Goal: Use online tool/utility: Utilize a website feature to perform a specific function

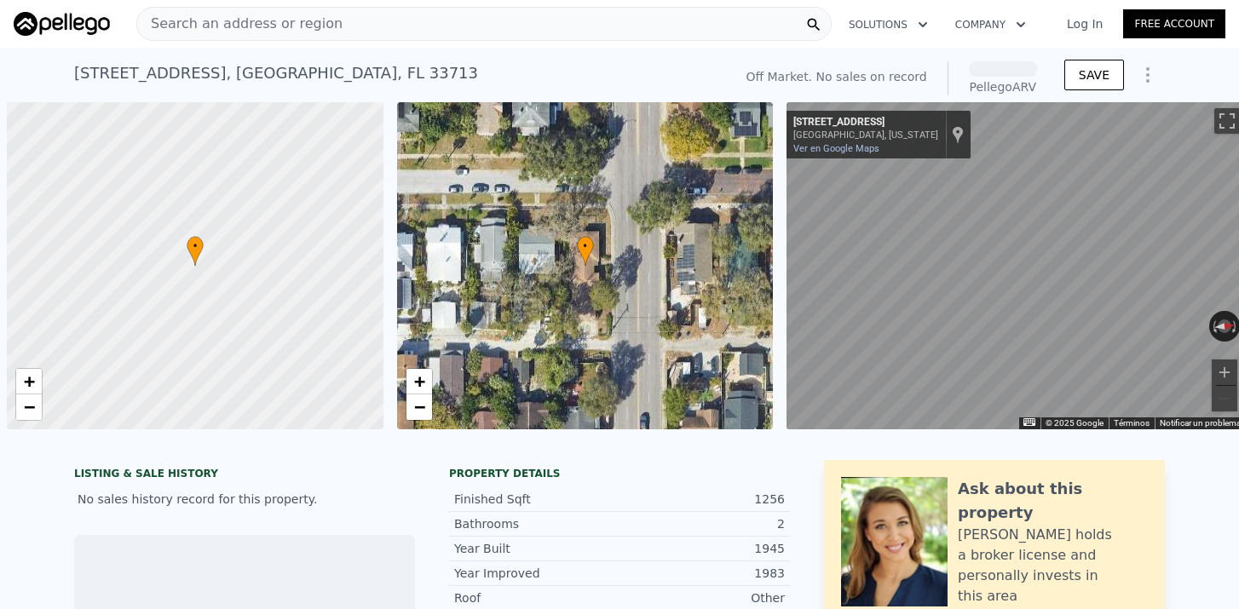
scroll to position [0, 7]
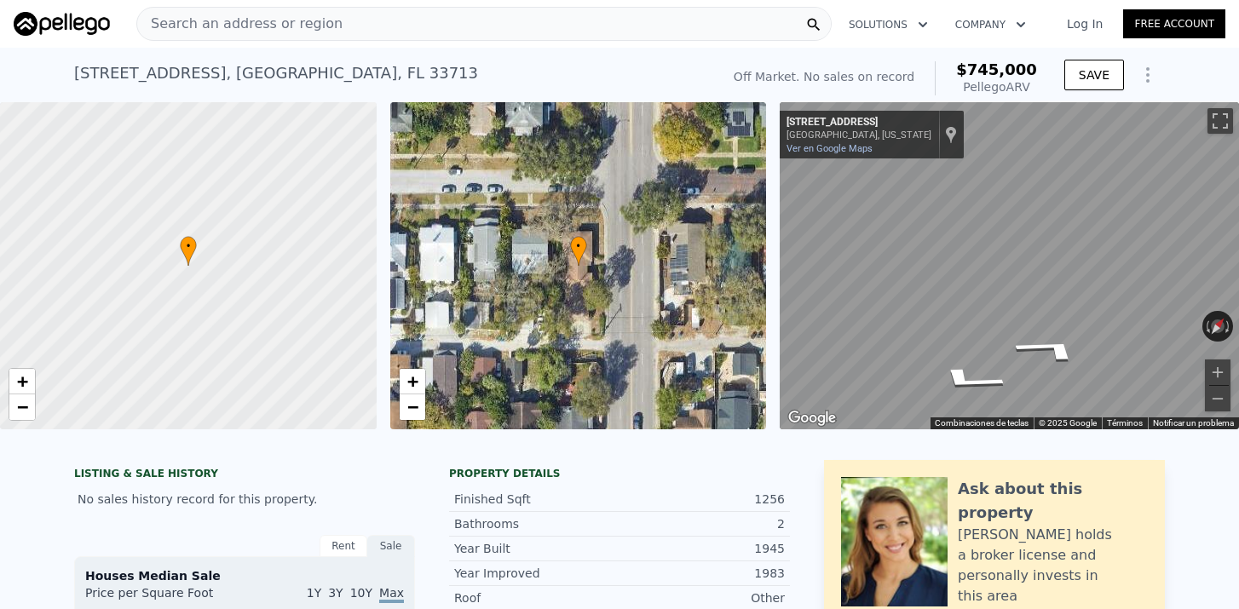
click at [735, 292] on div "• + − • + − ← Mover a la izquierda → Mover a la derecha ↑ Mover hacia arriba ↓ …" at bounding box center [619, 265] width 1239 height 327
click at [1162, 322] on div "← Mover a la izquierda → Mover a la derecha ↑ Mover hacia arriba ↓ Mover hacia …" at bounding box center [1009, 265] width 459 height 327
click at [946, 356] on icon "Ir hacia el sur, 28th St N" at bounding box center [951, 341] width 110 height 41
click at [948, 355] on icon "Ir hacia el sur, 28th St N" at bounding box center [951, 341] width 110 height 41
click at [1086, 341] on icon "Ir hacia el norte, 28th St N" at bounding box center [1073, 336] width 90 height 38
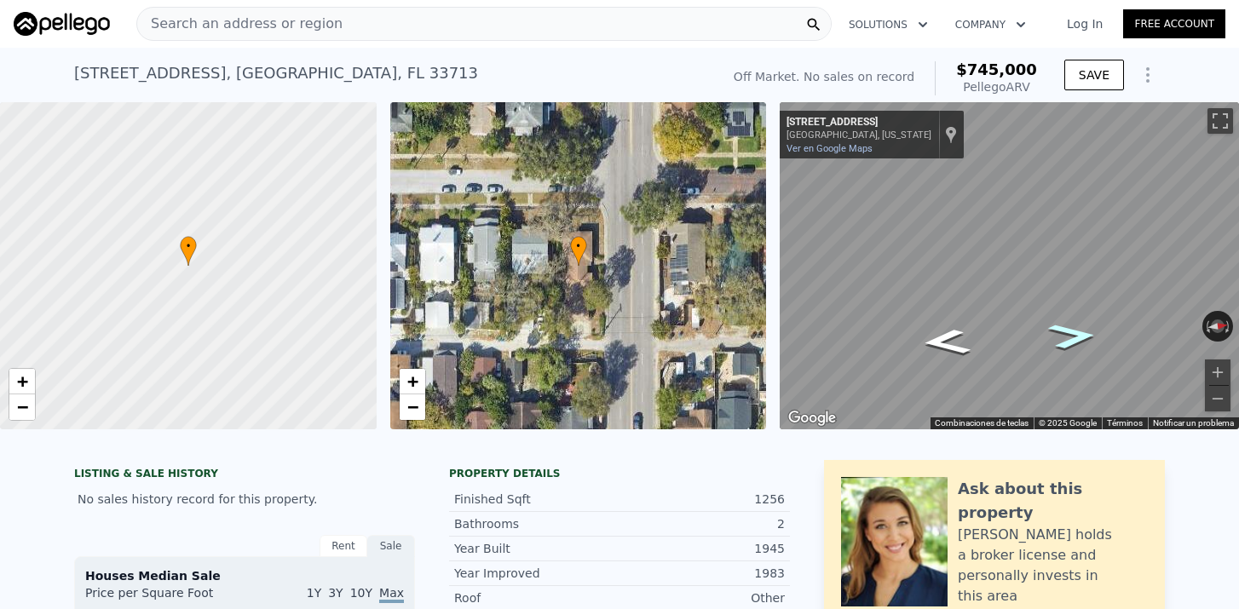
click at [1086, 341] on icon "Ir hacia el norte, 28th St N" at bounding box center [1073, 336] width 90 height 38
click at [953, 343] on icon "Ir hacia el sur, 28th St N" at bounding box center [947, 342] width 90 height 38
click at [953, 342] on icon "Ir hacia el sur, 28th St N" at bounding box center [946, 338] width 84 height 37
click at [1082, 252] on icon "Ir hacia el este" at bounding box center [1068, 249] width 112 height 66
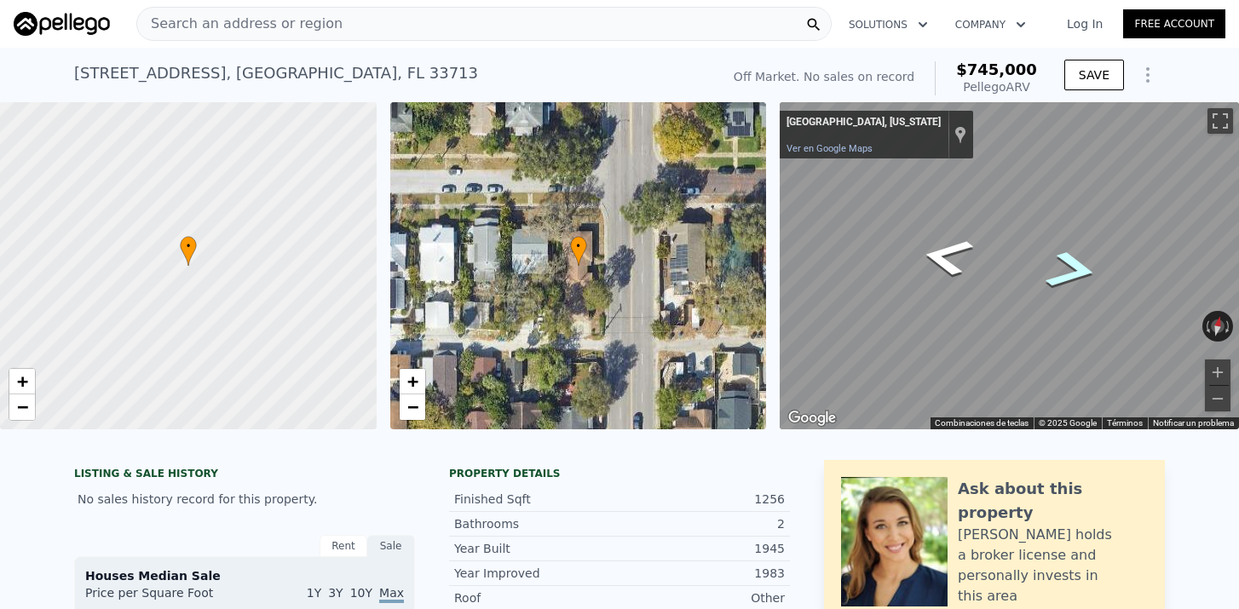
click at [1070, 258] on icon "Ir hacia el este" at bounding box center [1071, 270] width 97 height 58
click at [1238, 276] on html "Search an address or region Solutions Company Open main menu Log In Free Accoun…" at bounding box center [619, 304] width 1239 height 609
click at [1238, 291] on html "Search an address or region Solutions Company Open main menu Log In Free Accoun…" at bounding box center [619, 304] width 1239 height 609
click at [1070, 341] on icon "Ir hacia el oeste" at bounding box center [1072, 343] width 100 height 39
click at [1072, 341] on icon "Ir hacia el oeste" at bounding box center [1072, 343] width 100 height 39
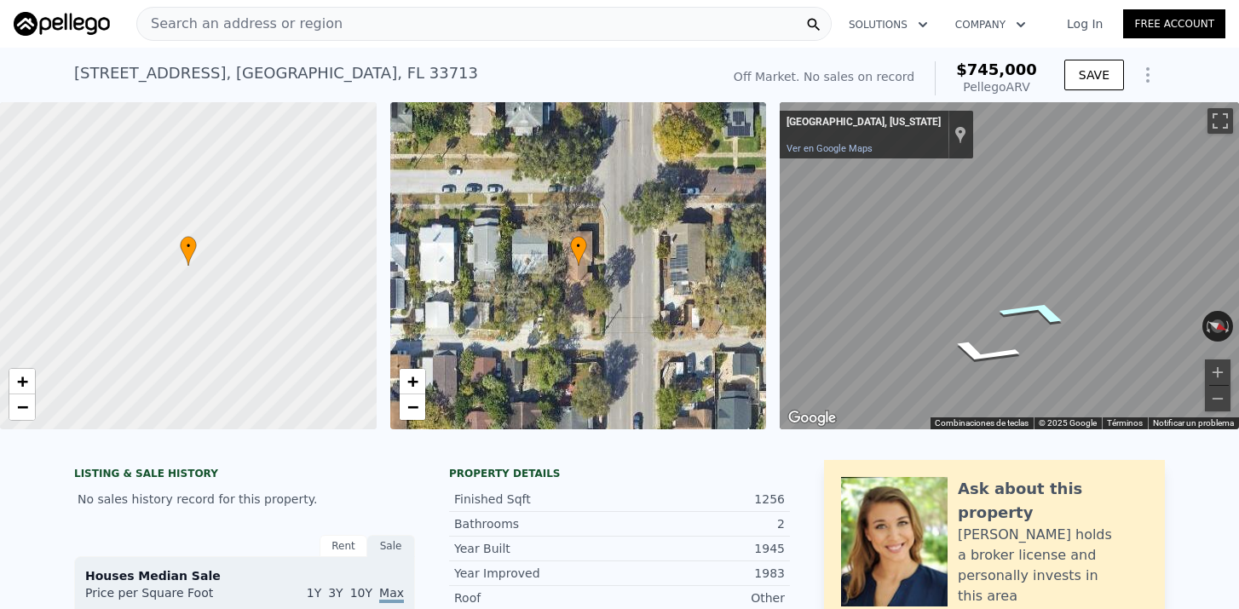
click at [1039, 322] on icon "Ir hacia el oeste" at bounding box center [1035, 311] width 124 height 39
click at [1033, 276] on div "Mapa" at bounding box center [1009, 265] width 459 height 327
click at [1004, 265] on icon "Ir hacia el oeste" at bounding box center [988, 269] width 122 height 44
click at [1058, 326] on icon "Ir hacia el oeste" at bounding box center [1066, 335] width 116 height 43
click at [1080, 371] on icon "Ir hacia el oeste" at bounding box center [1071, 373] width 97 height 36
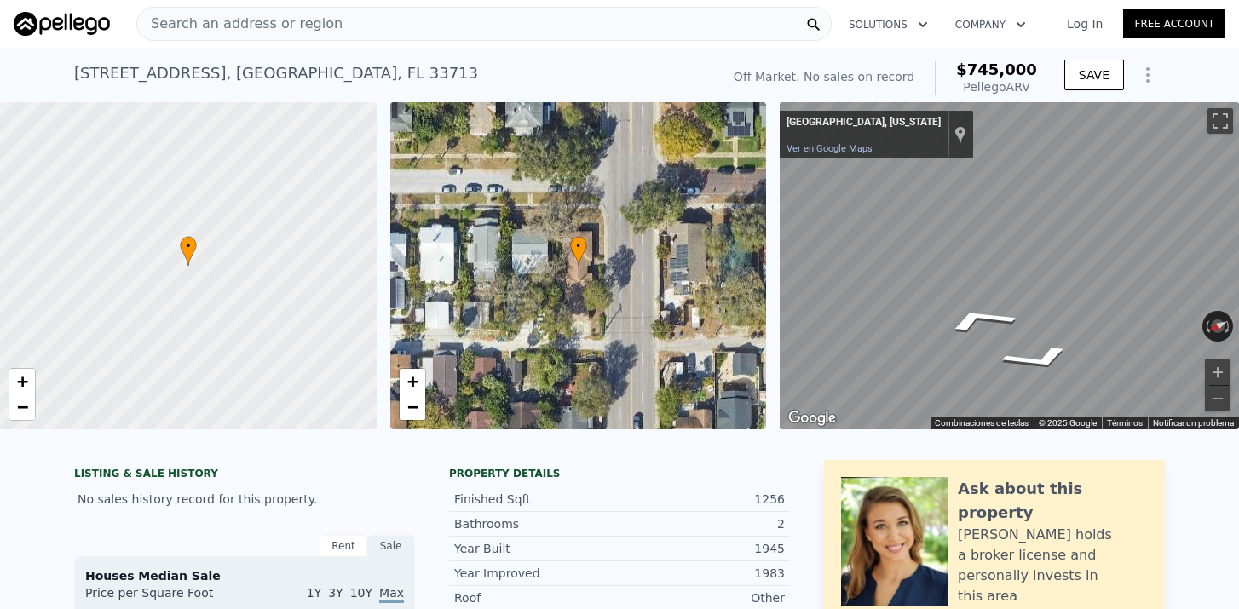
click at [1238, 295] on html "Search an address or region Solutions Company Open main menu Log In Free Accoun…" at bounding box center [619, 304] width 1239 height 609
click at [1238, 274] on html "Search an address or region Solutions Company Open main menu Log In Free Accoun…" at bounding box center [619, 304] width 1239 height 609
click at [1238, 245] on html "Search an address or region Solutions Company Open main menu Log In Free Accoun…" at bounding box center [619, 304] width 1239 height 609
click at [1238, 294] on html "Search an address or region Solutions Company Open main menu Log In Free Accoun…" at bounding box center [619, 304] width 1239 height 609
click at [994, 317] on icon "Ir hacia el oeste" at bounding box center [992, 313] width 118 height 35
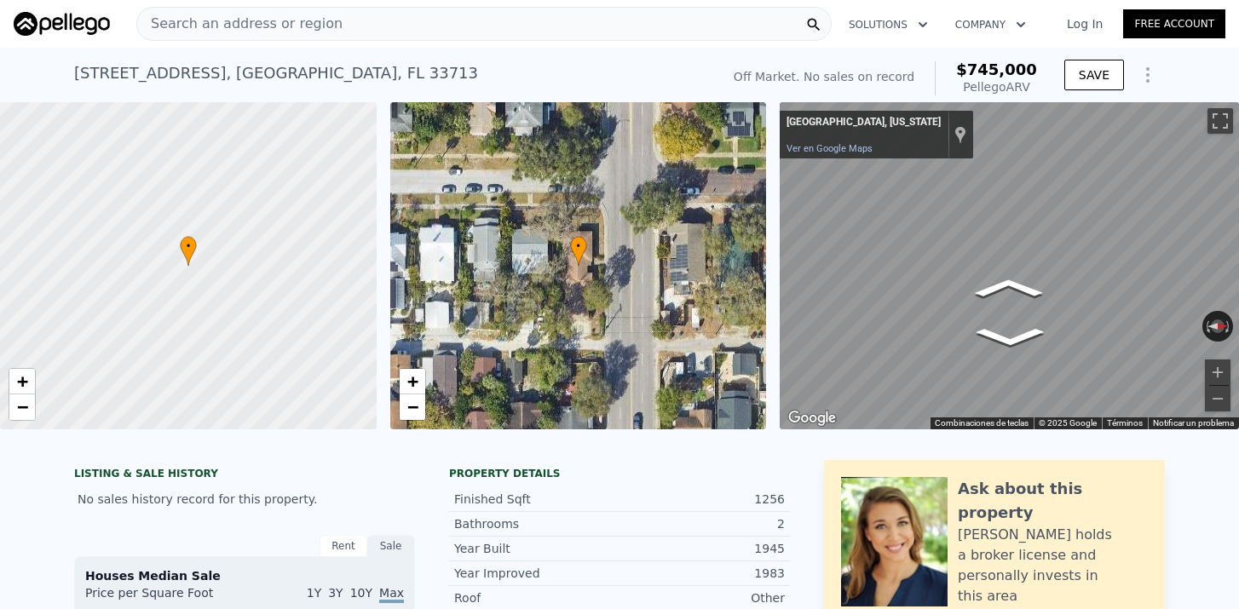
click at [1238, 224] on html "Search an address or region Solutions Company Open main menu Log In Free Accoun…" at bounding box center [619, 304] width 1239 height 609
click at [730, 179] on div "• + − • + − ← Mover a la izquierda → Mover a la derecha ↑ Mover hacia arriba ↓ …" at bounding box center [619, 265] width 1239 height 327
click at [1024, 245] on icon "Ir hacia el oeste" at bounding box center [1014, 245] width 108 height 39
click at [1074, 303] on icon "Ir hacia el oeste" at bounding box center [1073, 312] width 83 height 41
click at [1074, 302] on icon "Ir hacia el oeste" at bounding box center [1073, 312] width 83 height 41
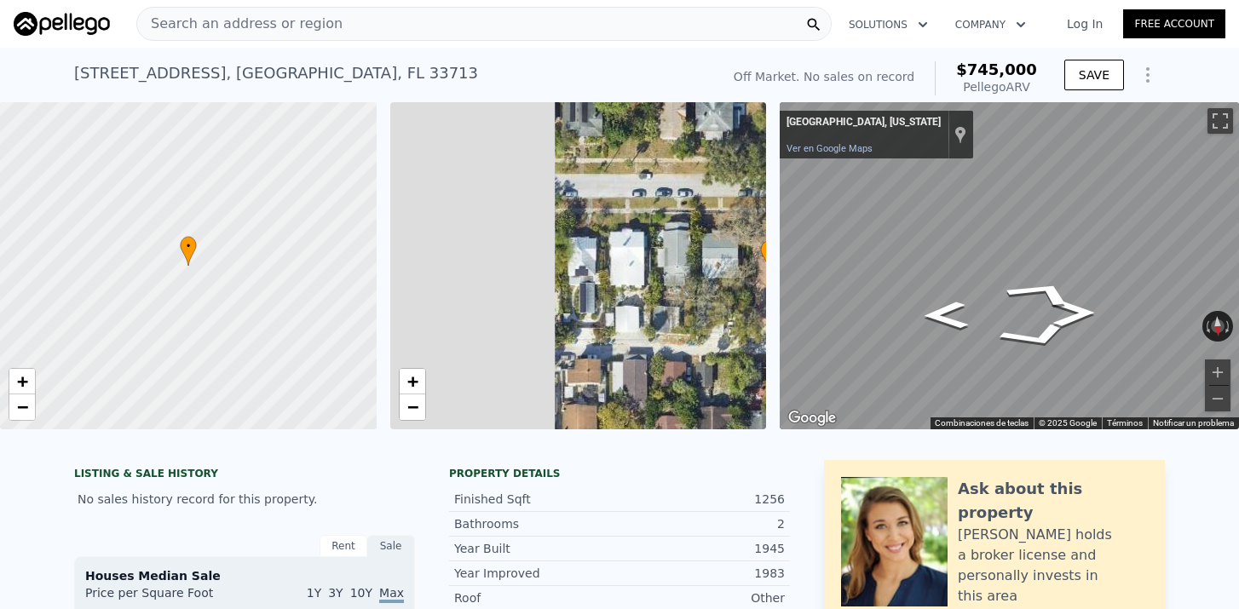
click at [850, 291] on div "• + − • + − ← Mover a la izquierda → Mover a la derecha ↑ Mover hacia arriba ↓ …" at bounding box center [619, 265] width 1239 height 327
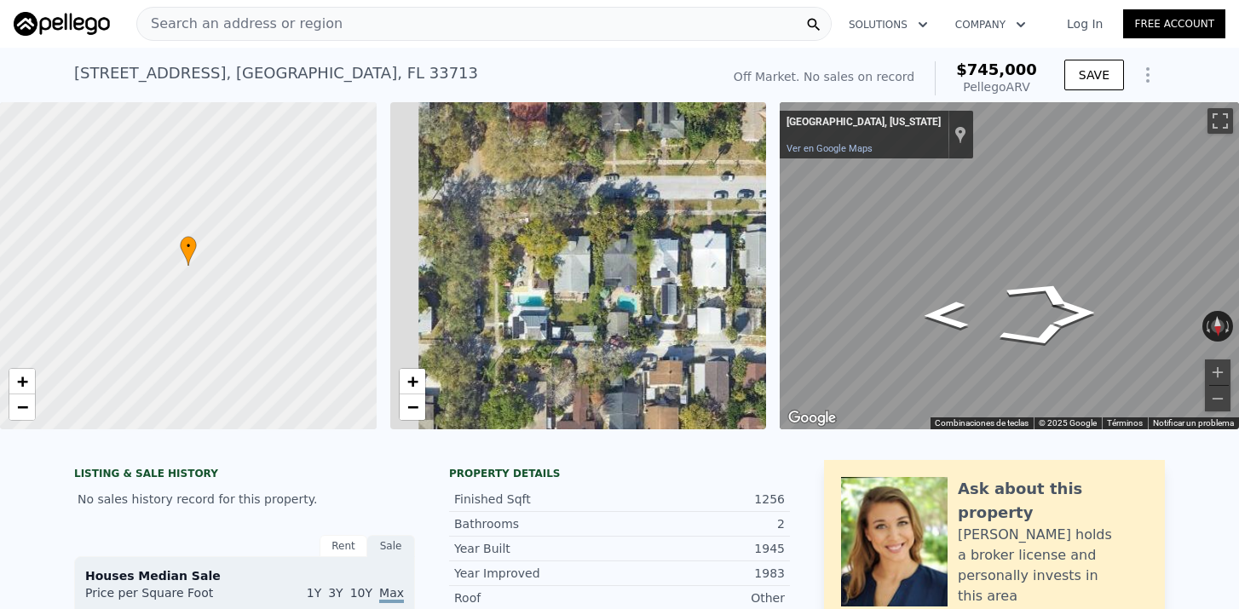
drag, startPoint x: 622, startPoint y: 279, endPoint x: 704, endPoint y: 275, distance: 81.9
click at [704, 276] on div "• + −" at bounding box center [578, 265] width 377 height 327
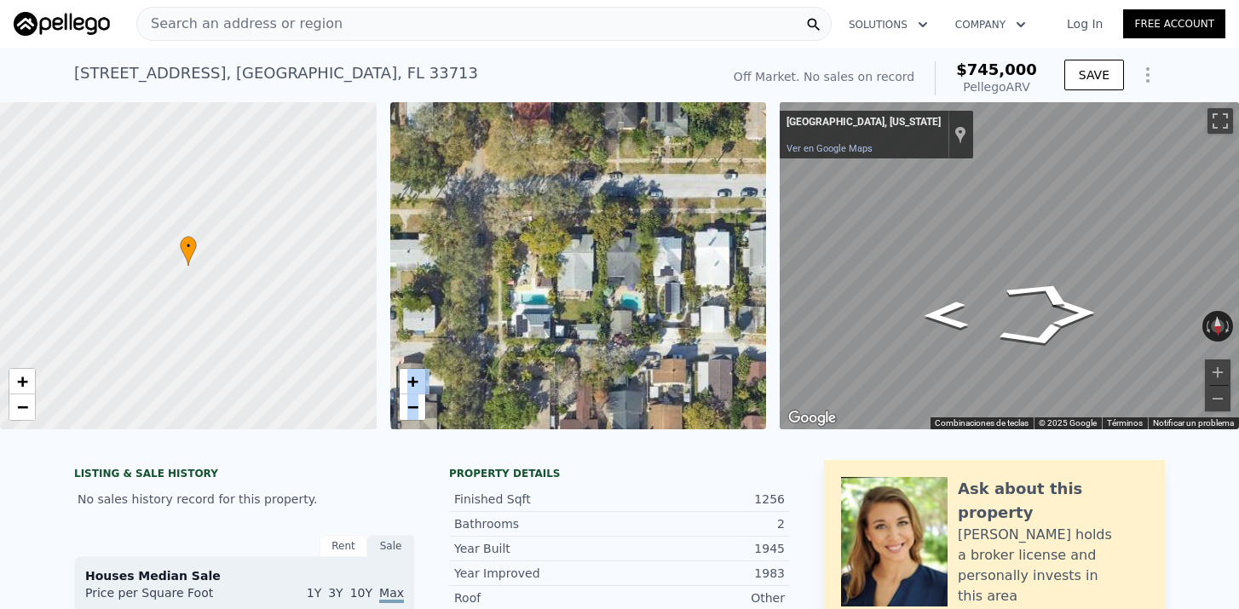
drag, startPoint x: 1029, startPoint y: 285, endPoint x: 735, endPoint y: 226, distance: 299.8
click at [735, 226] on div "• + − • + − ← Mover a la izquierda → Mover a la derecha ↑ Mover hacia arriba ↓ …" at bounding box center [619, 265] width 1239 height 327
click at [776, 226] on div "← Mover a la izquierda → Mover a la derecha ↑ Mover hacia arriba ↓ Mover hacia …" at bounding box center [1002, 265] width 459 height 327
click at [995, 300] on icon "Ir hacia el oeste" at bounding box center [986, 296] width 123 height 40
click at [984, 292] on icon "Ir hacia el oeste" at bounding box center [984, 297] width 124 height 42
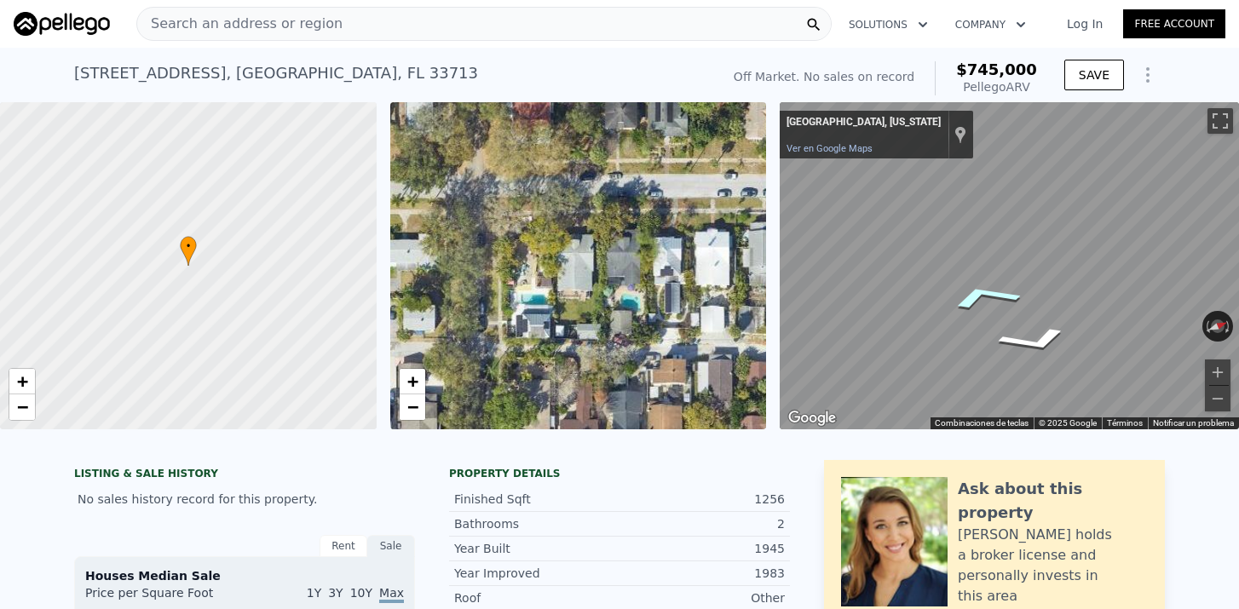
click at [984, 292] on icon "Ir hacia el oeste" at bounding box center [984, 297] width 124 height 42
click at [1238, 334] on html "Search an address or region Solutions Company Open main menu Log In Free Accoun…" at bounding box center [619, 304] width 1239 height 609
click at [1029, 327] on icon "Ir hacia el oeste" at bounding box center [1023, 313] width 116 height 33
click at [1046, 316] on icon "Ir hacia el oeste" at bounding box center [1023, 313] width 116 height 33
click at [1041, 319] on icon "Ir hacia el oeste" at bounding box center [1023, 313] width 116 height 33
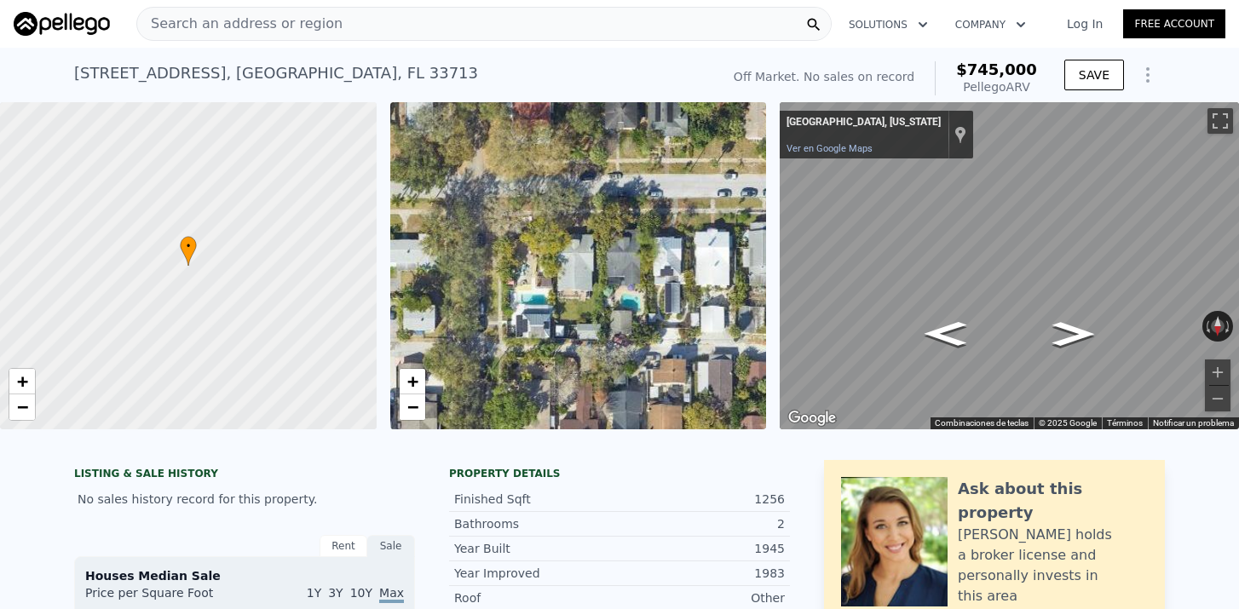
click at [1238, 273] on html "Search an address or region Solutions Company Open main menu Log In Free Accoun…" at bounding box center [619, 304] width 1239 height 609
click at [1079, 330] on icon "Ir hacia el oeste" at bounding box center [1074, 334] width 78 height 36
click at [718, 202] on div "• + − • + − ← Mover a la izquierda → Mover a la derecha ↑ Mover hacia arriba ↓ …" at bounding box center [619, 265] width 1239 height 327
click at [1052, 245] on icon "Ir hacia el oeste" at bounding box center [1041, 235] width 127 height 61
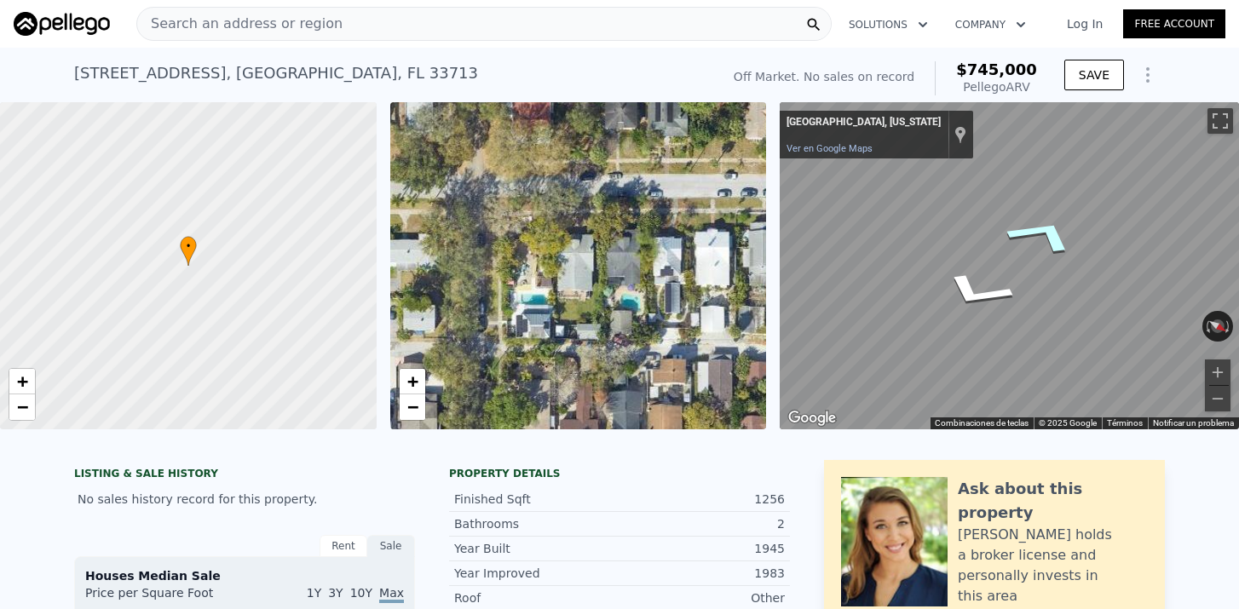
scroll to position [0, 0]
click at [297, 35] on div "Search an address or region" at bounding box center [239, 24] width 205 height 32
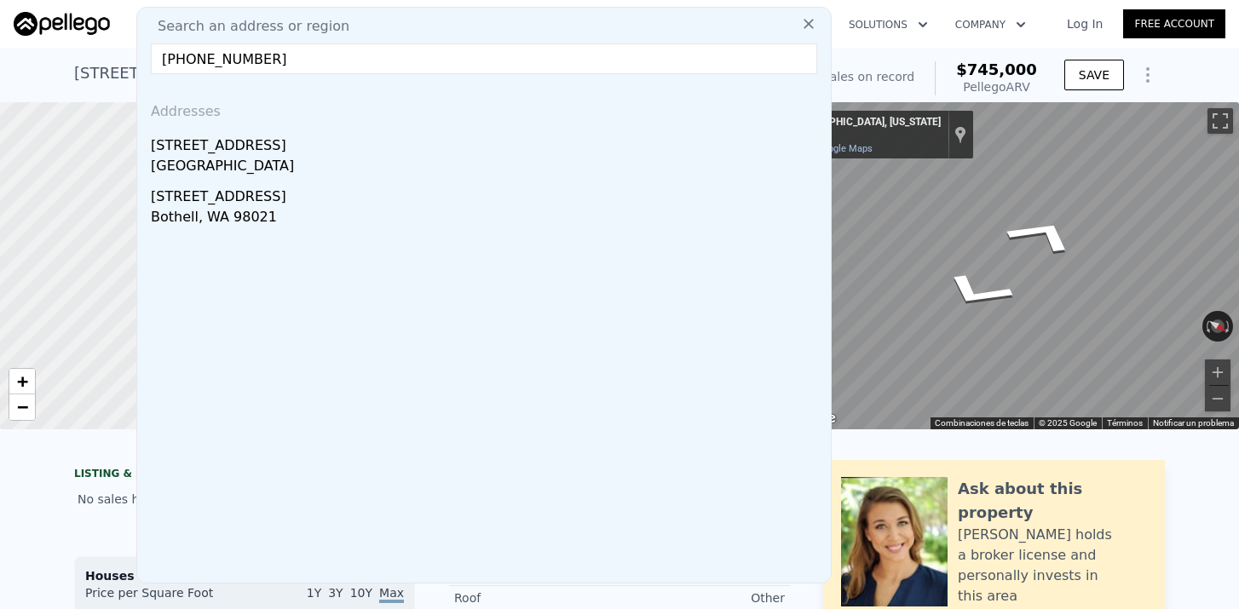
drag, startPoint x: 420, startPoint y: 62, endPoint x: 30, endPoint y: 60, distance: 390.3
paste input "[STREET_ADDRESS]"
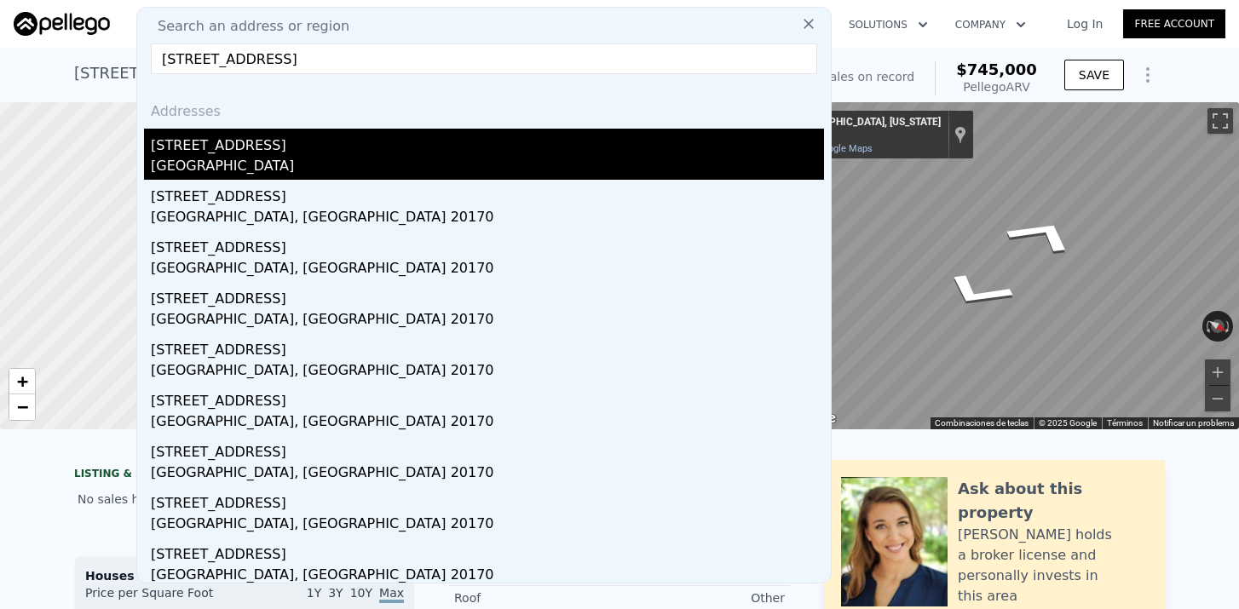
type input "[STREET_ADDRESS]"
click at [223, 150] on div "[STREET_ADDRESS]" at bounding box center [487, 142] width 673 height 27
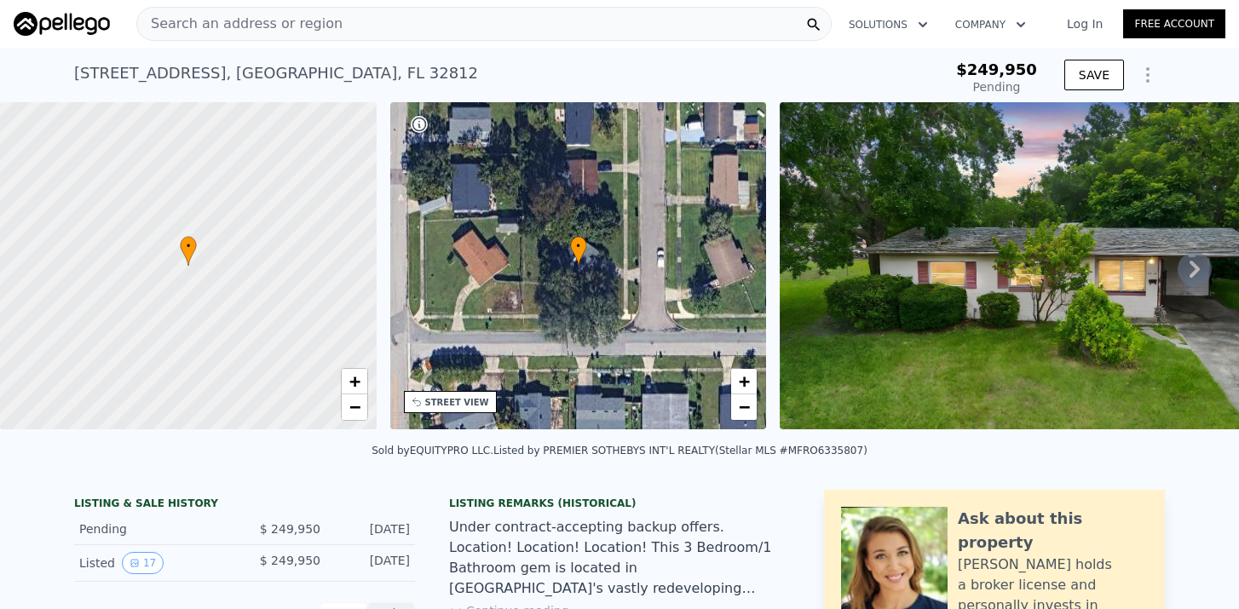
type input "-$ 264,432"
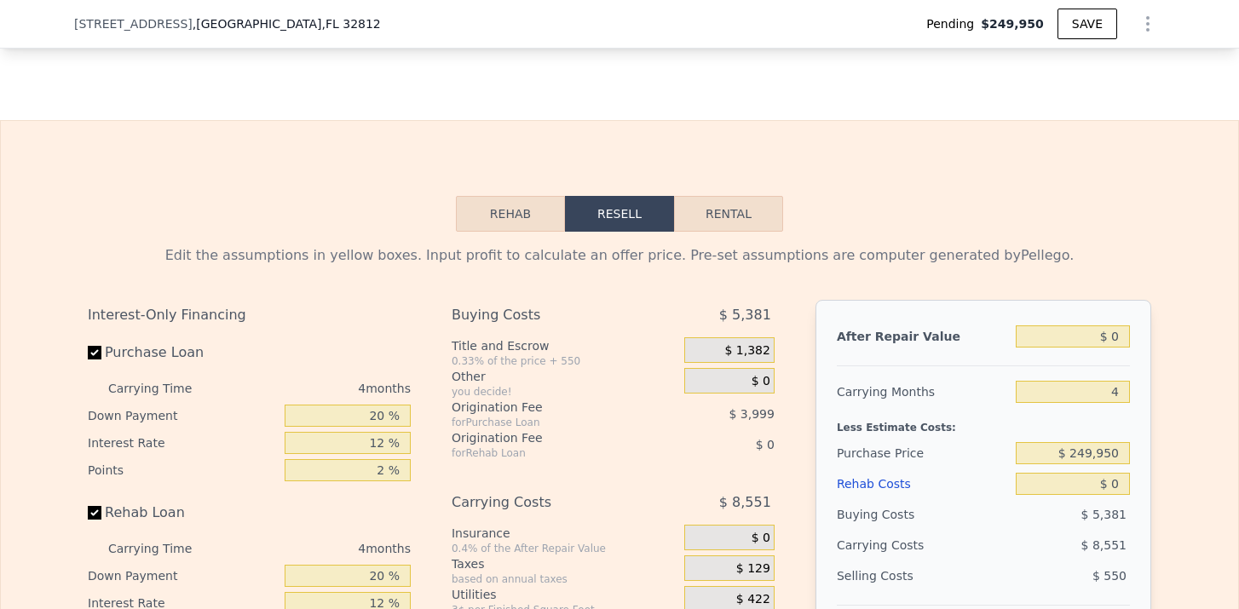
scroll to position [2321, 0]
click at [1121, 329] on input "$ 0" at bounding box center [1073, 337] width 114 height 22
type input "$ 3"
type input "-$ 264,429"
type input "$ 30"
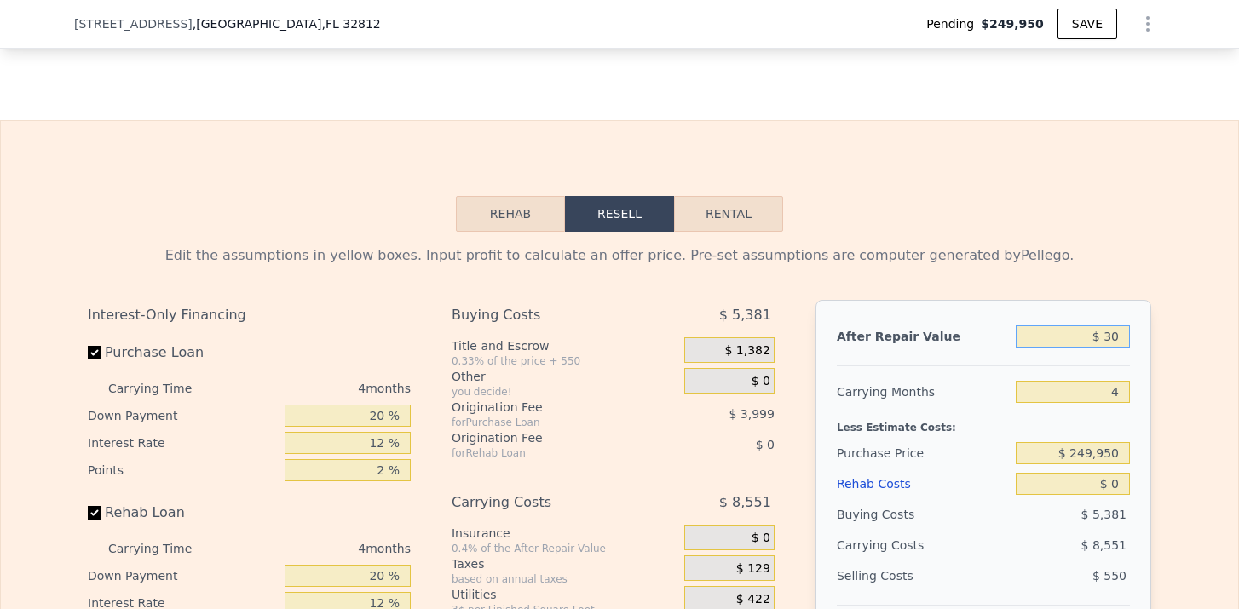
type input "-$ 264,404"
type input "$ 305"
type input "-$ 264,146"
type input "$ 3,050"
type input "-$ 261,569"
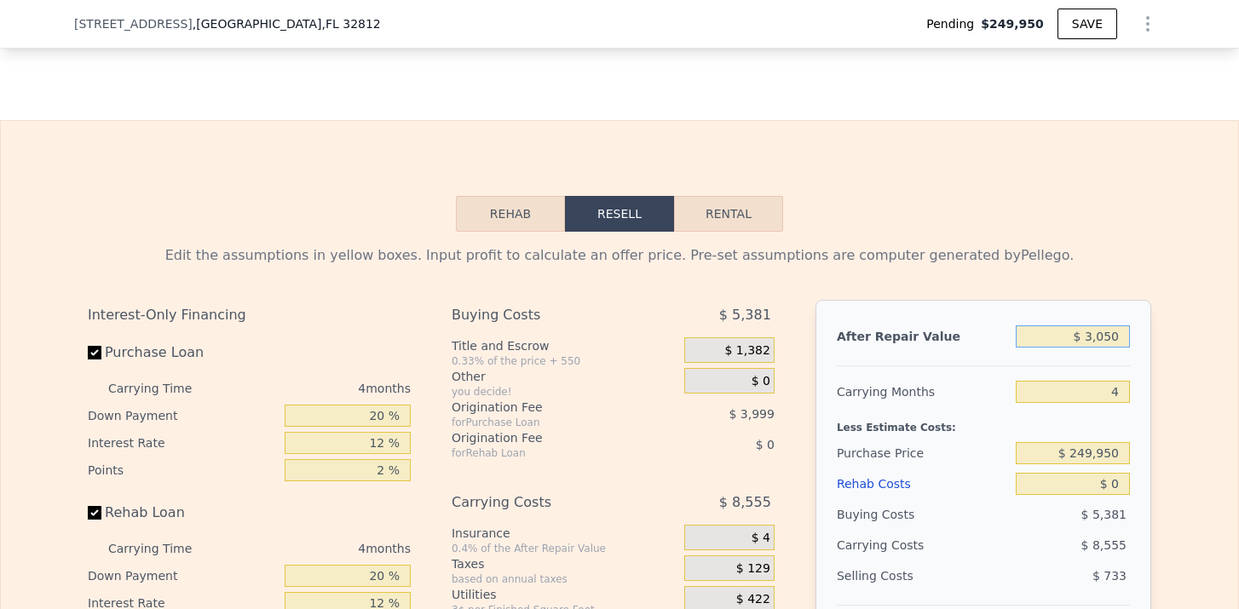
type input "$ 30,500"
type input "-$ 235,815"
type input "$ 305,000"
type input "$ 21,760"
click at [1087, 473] on input "$ 0" at bounding box center [1073, 484] width 114 height 22
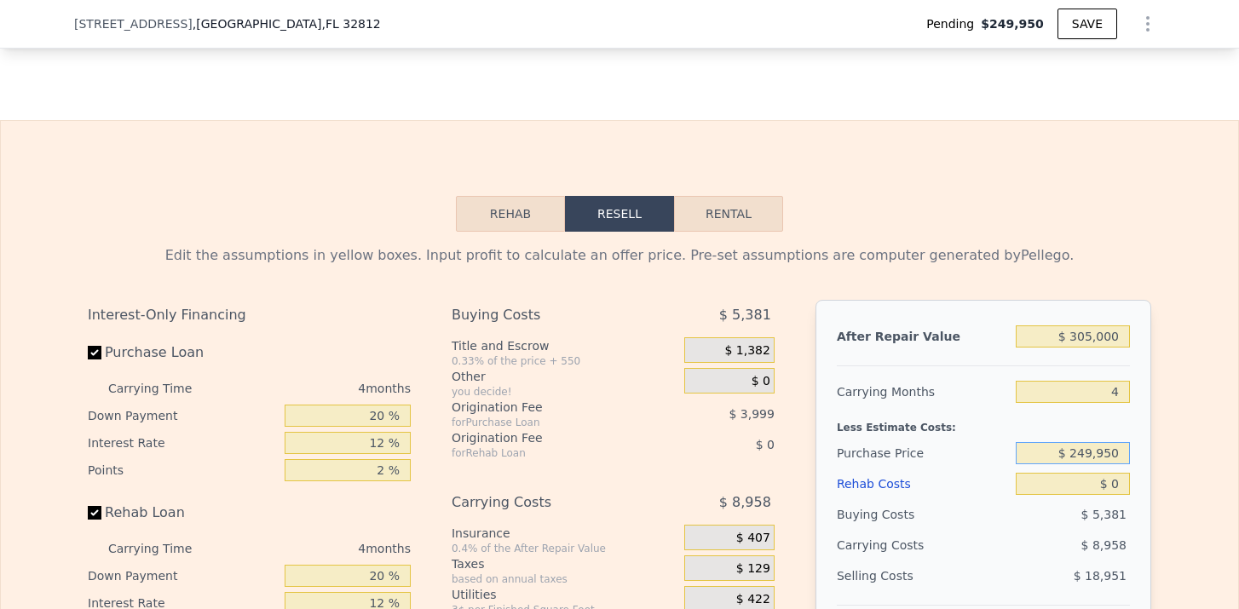
click at [1098, 461] on input "$ 249,950" at bounding box center [1073, 453] width 114 height 22
type input "$ 200,000"
type input "$ 74,275"
click at [1123, 493] on input "$ 0" at bounding box center [1073, 484] width 114 height 22
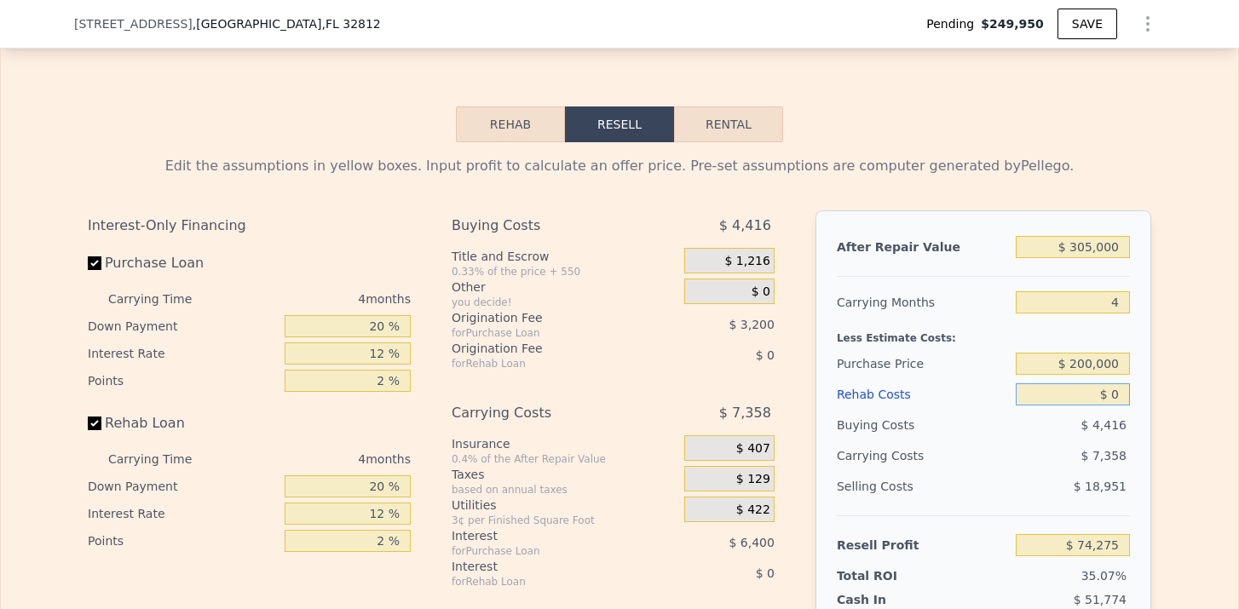
scroll to position [2413, 0]
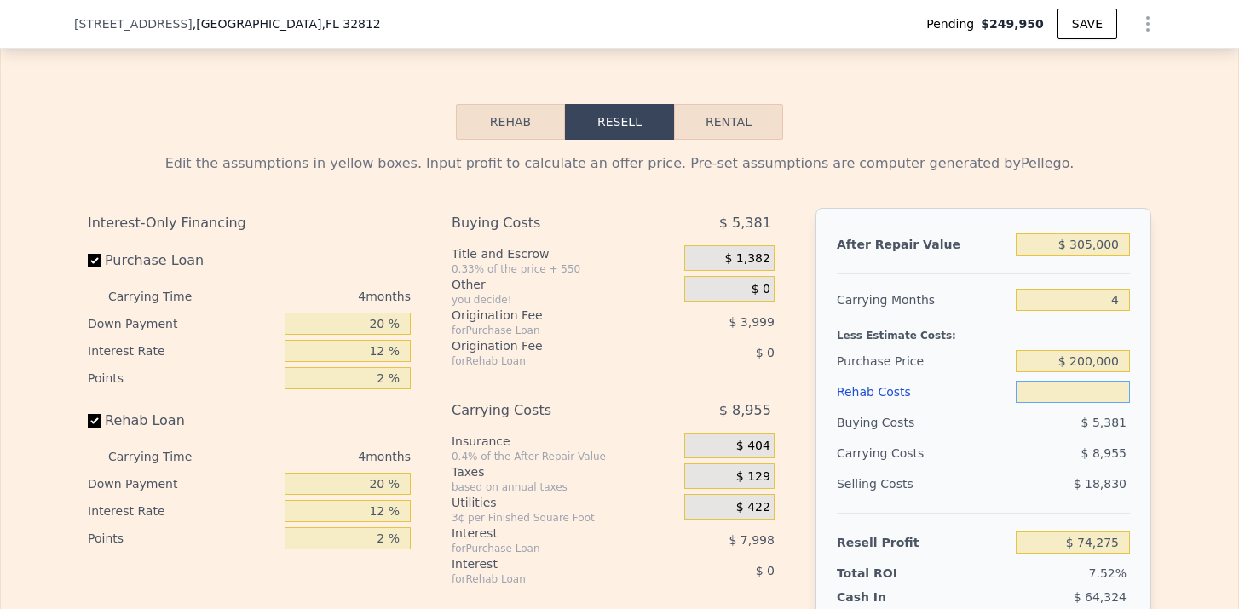
type input "$ 303,000"
type input "$ 0"
type input "$ 19,884"
type input "$ 700"
type input "$ 19,149"
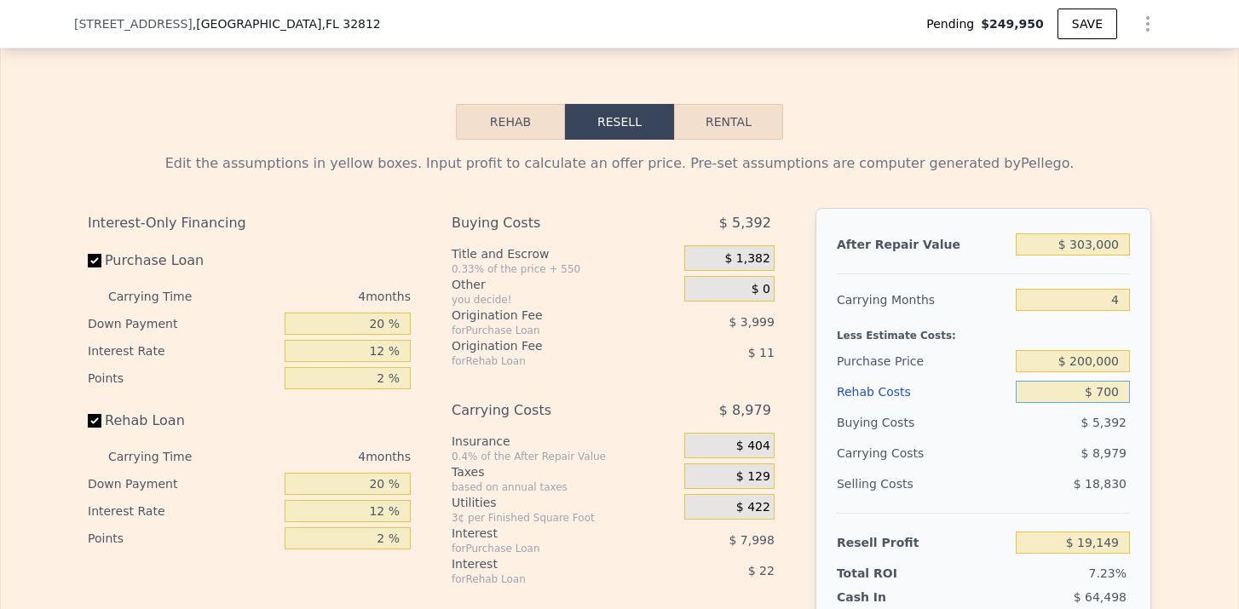
type input "$ 7,000"
type input "$ 12,548"
type input "$ 70,000"
type input "-$ 53,476"
type input "$ 700,000"
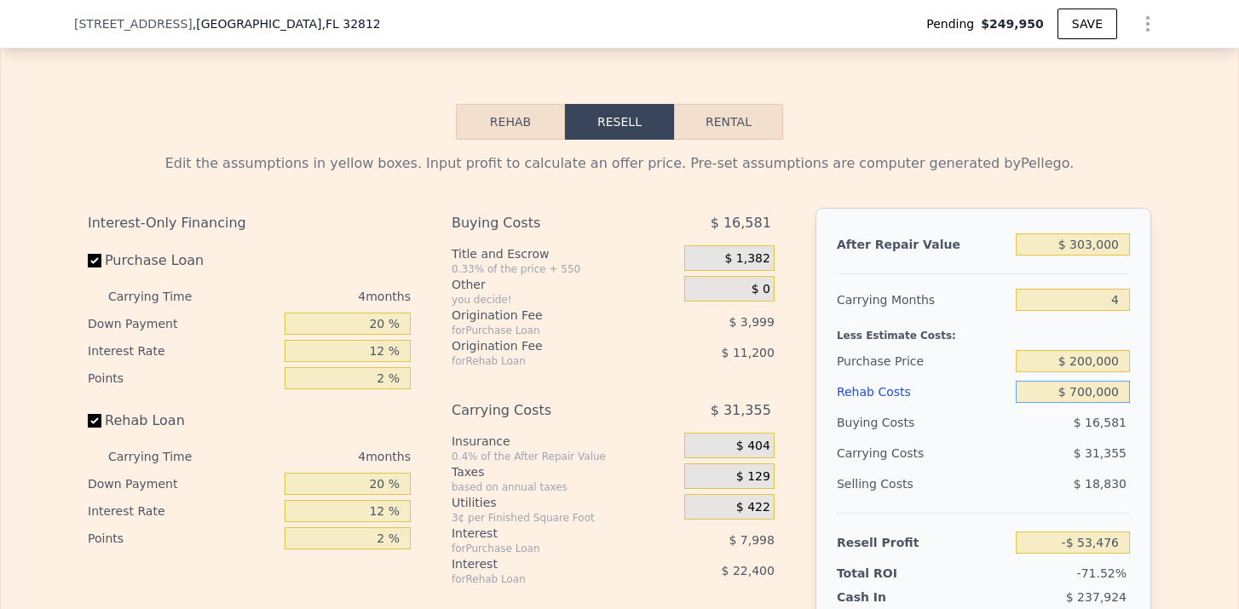
type input "-$ 713,716"
type input "$ 70,000"
type input "-$ 53,476"
click at [1066, 465] on div "$ 11,195" at bounding box center [1040, 453] width 180 height 31
drag, startPoint x: 1092, startPoint y: 355, endPoint x: 1069, endPoint y: 357, distance: 23.1
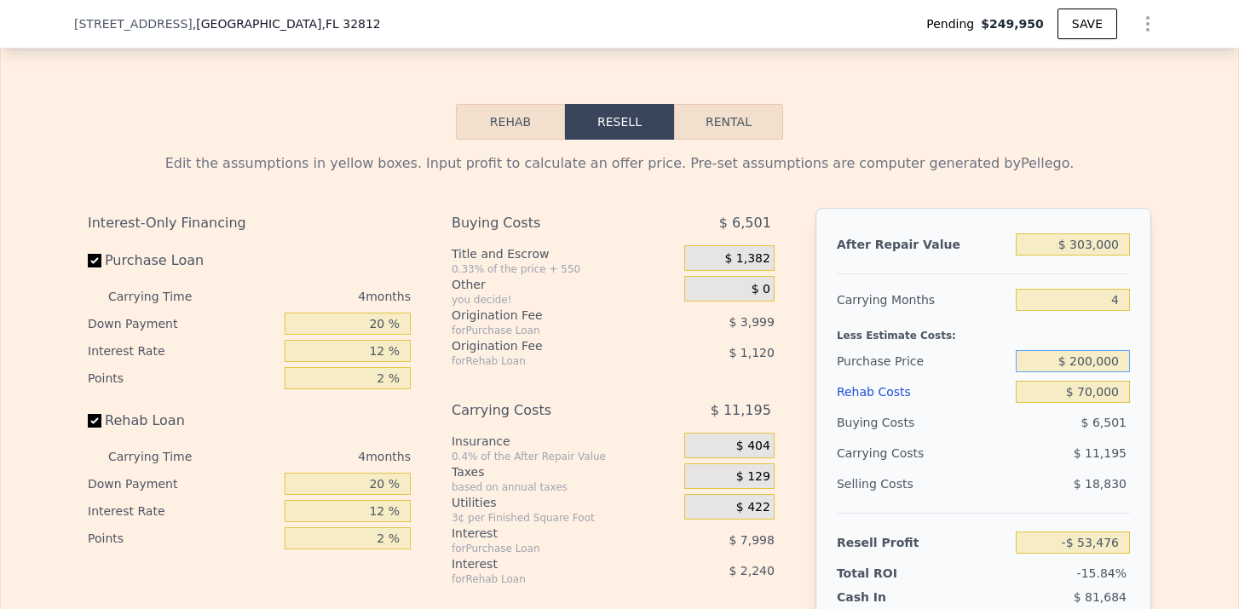
click at [1069, 357] on input "$ 200,000" at bounding box center [1073, 361] width 114 height 22
click at [1122, 358] on input "$ 50,200,000" at bounding box center [1073, 361] width 114 height 22
type input "$ 5"
type input "$ 150,000"
type input "$ 51,605"
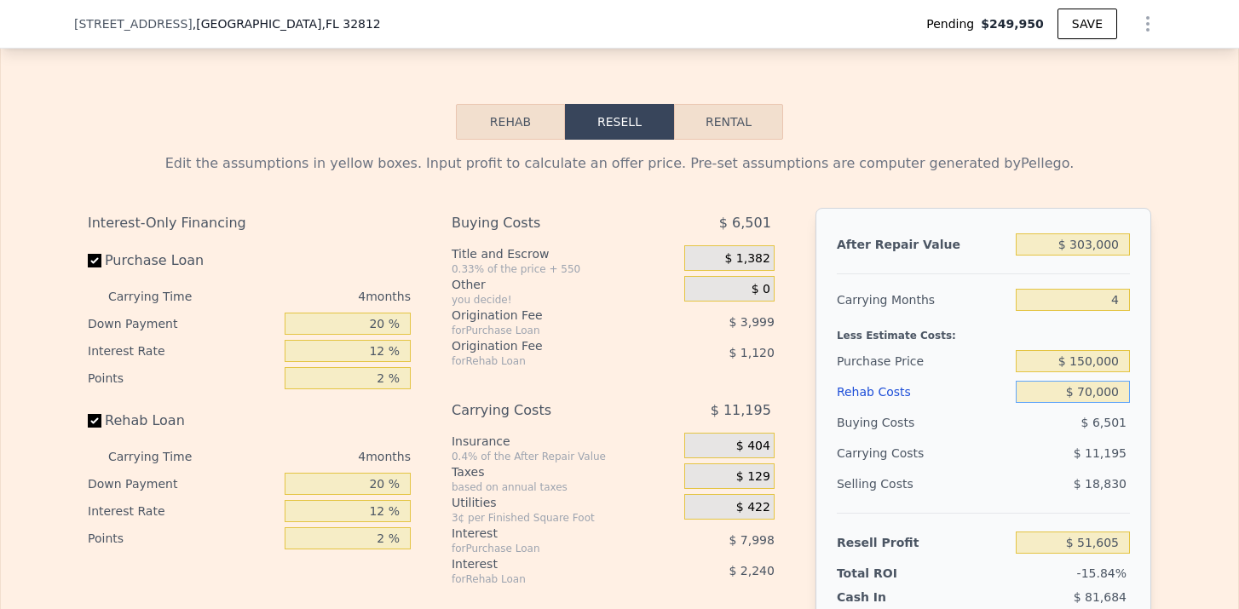
click at [1128, 393] on input "$ 70,000" at bounding box center [1073, 392] width 114 height 22
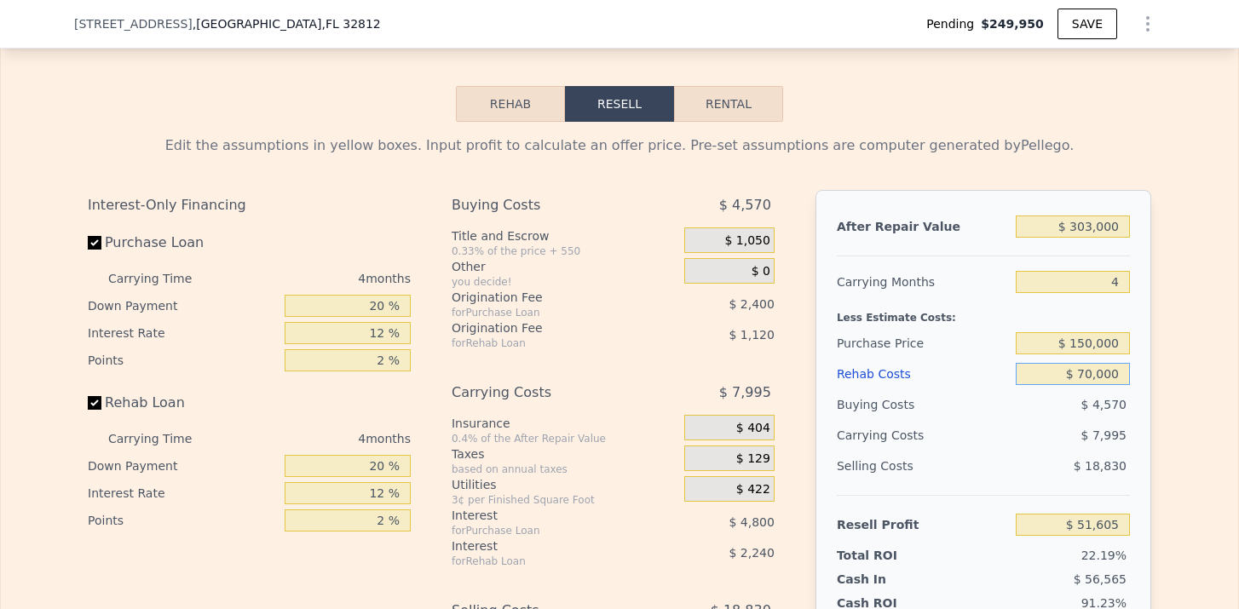
scroll to position [2434, 0]
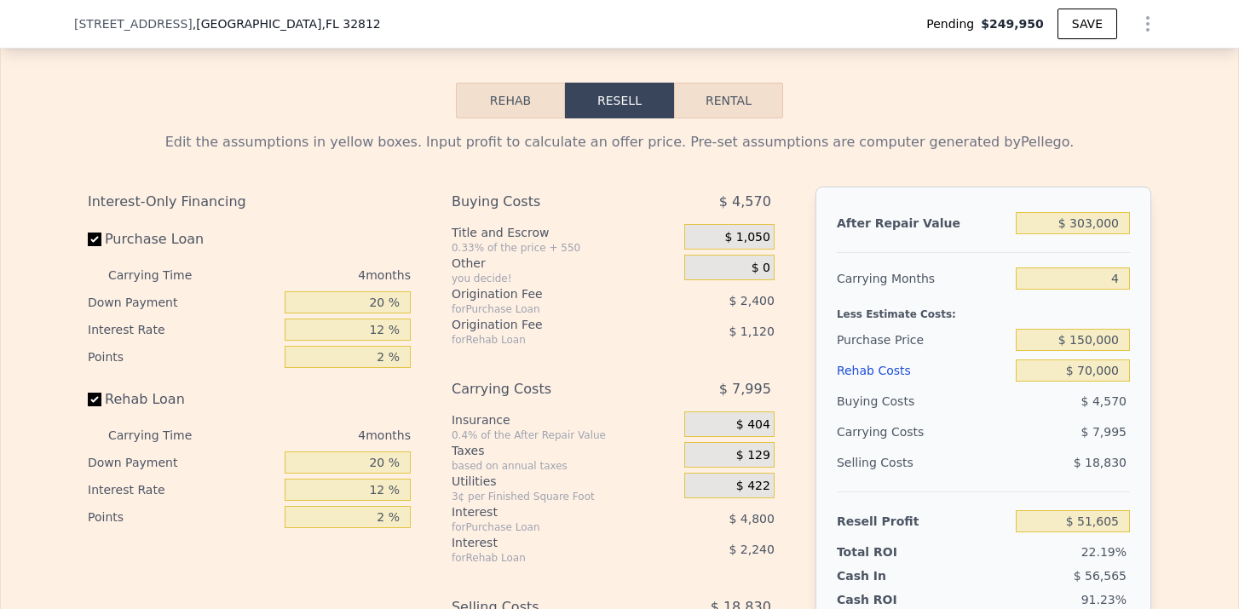
click at [1140, 355] on div "After Repair Value $ 303,000 Carrying Months 4 Less Estimate Costs: Purchase Pr…" at bounding box center [984, 424] width 336 height 474
click at [1122, 283] on input "4" at bounding box center [1073, 279] width 114 height 22
type input "6"
type input "$ 47,607"
type input "6"
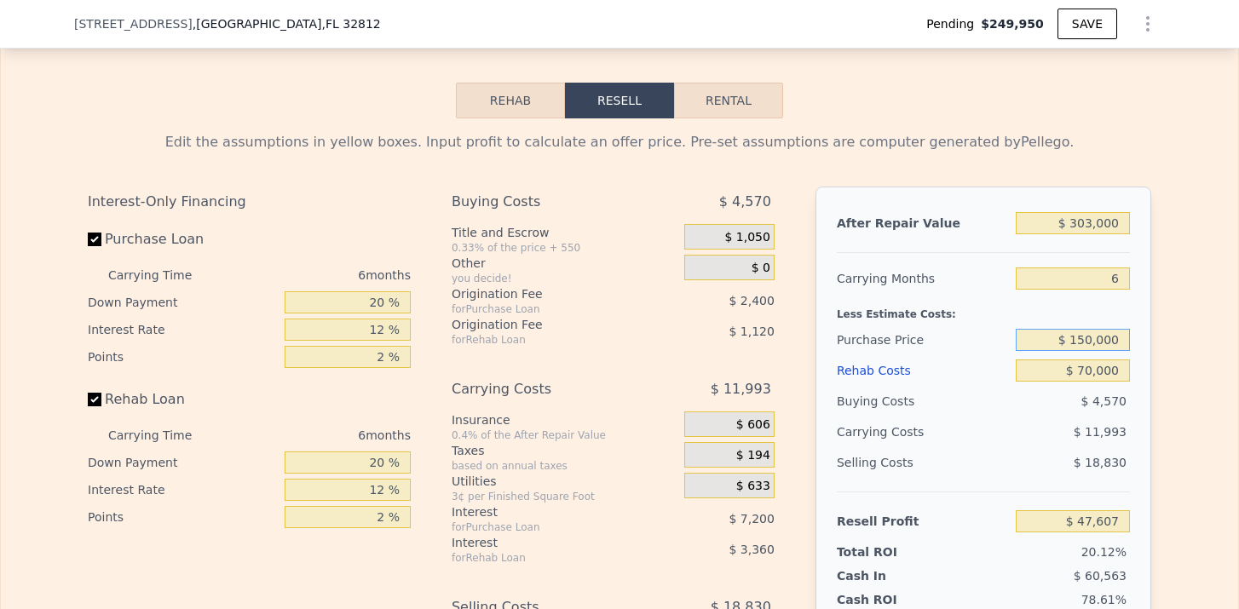
click at [1090, 333] on input "$ 150,000" at bounding box center [1073, 340] width 114 height 22
type input "$ 160,000"
type input "$ 36,934"
click at [1105, 418] on div "$ 12,473" at bounding box center [1040, 432] width 180 height 31
click at [727, 101] on button "Rental" at bounding box center [728, 101] width 109 height 36
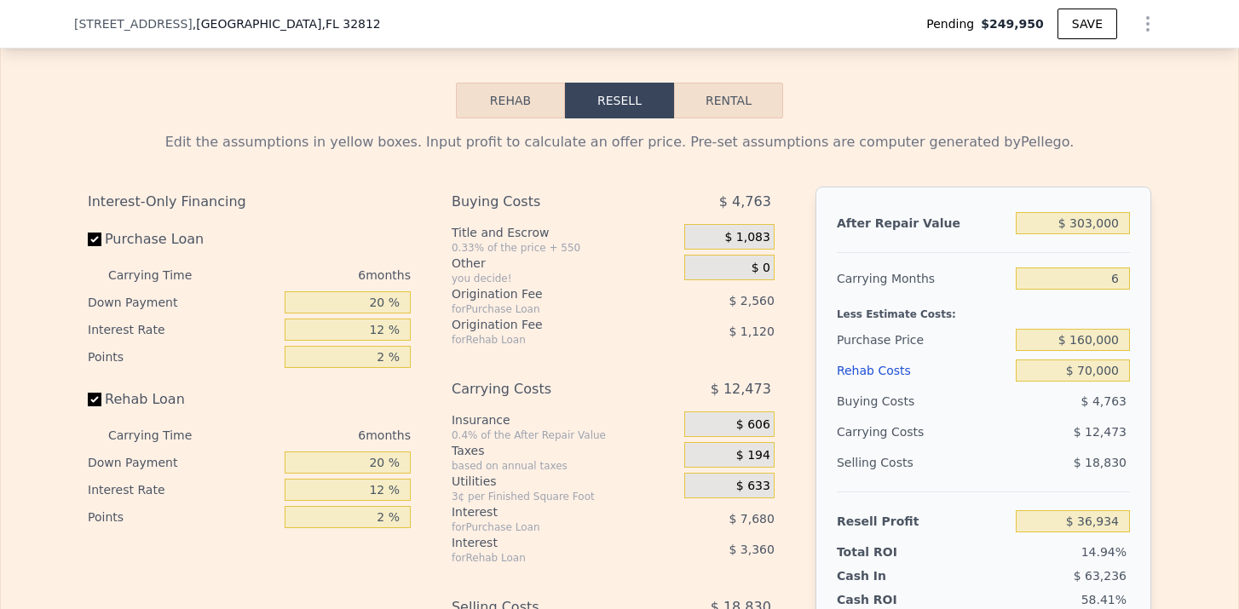
select select "30"
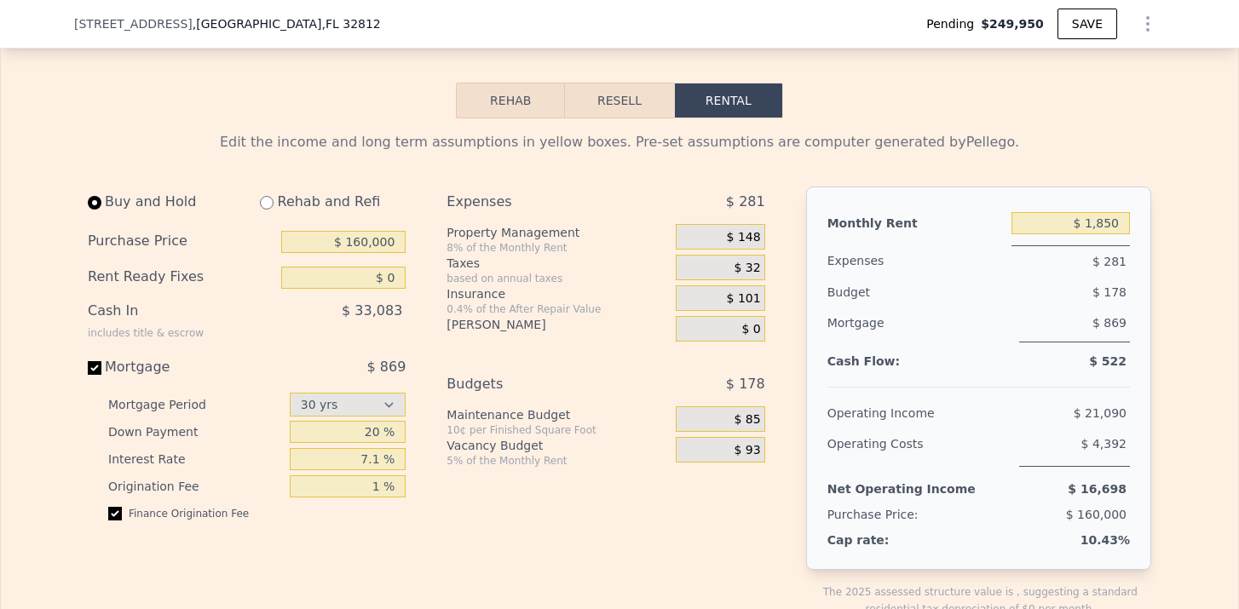
click at [270, 203] on input "radio" at bounding box center [267, 203] width 14 height 14
radio input "true"
select select "30"
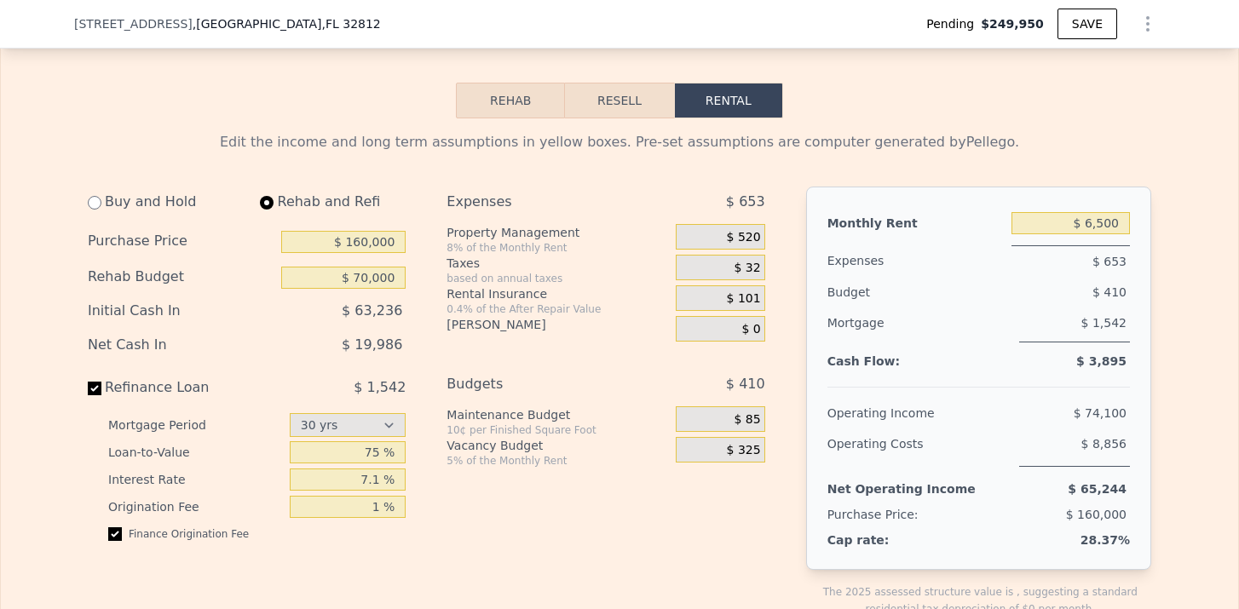
type input "$ 70,000"
drag, startPoint x: 1081, startPoint y: 217, endPoint x: 1179, endPoint y: 217, distance: 97.2
type input "$ 1,850"
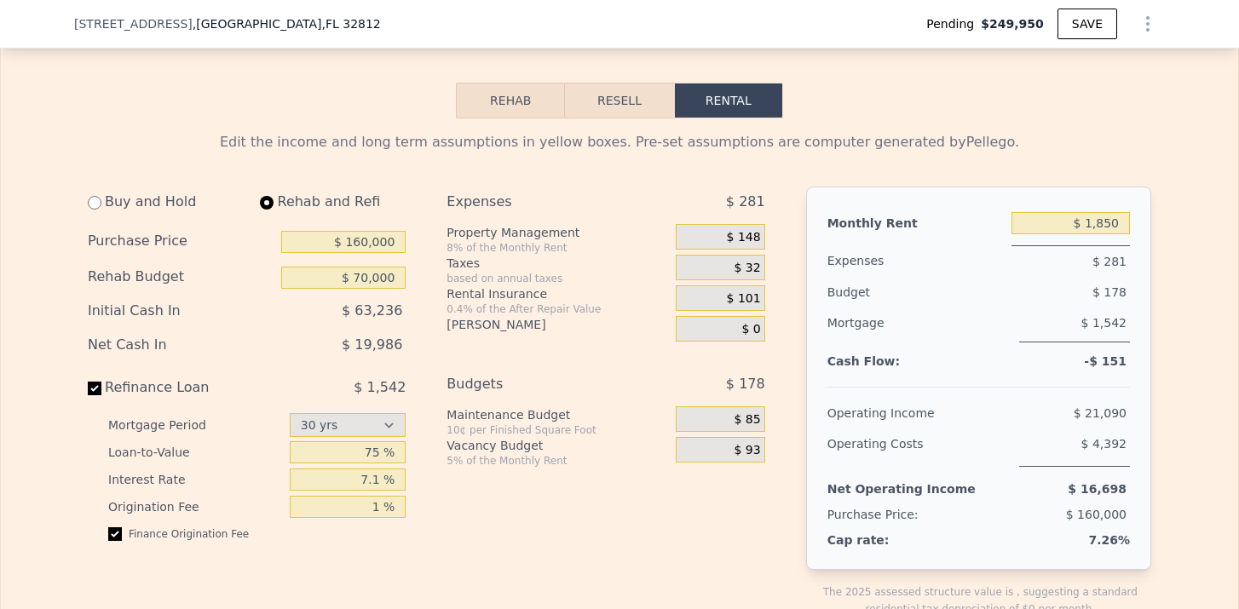
click at [754, 248] on div "$ 148" at bounding box center [720, 237] width 89 height 26
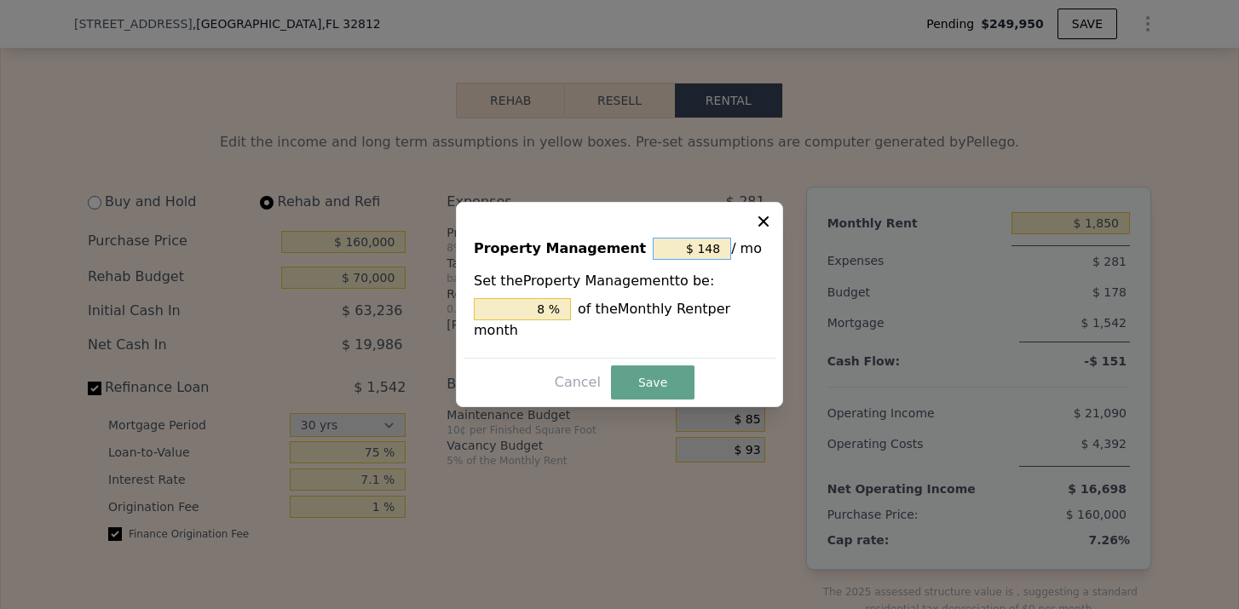
click at [719, 251] on input "$ 148" at bounding box center [692, 249] width 78 height 22
type input "$ 14"
type input "0.757 %"
type input "$ 1"
type input "0.054 %"
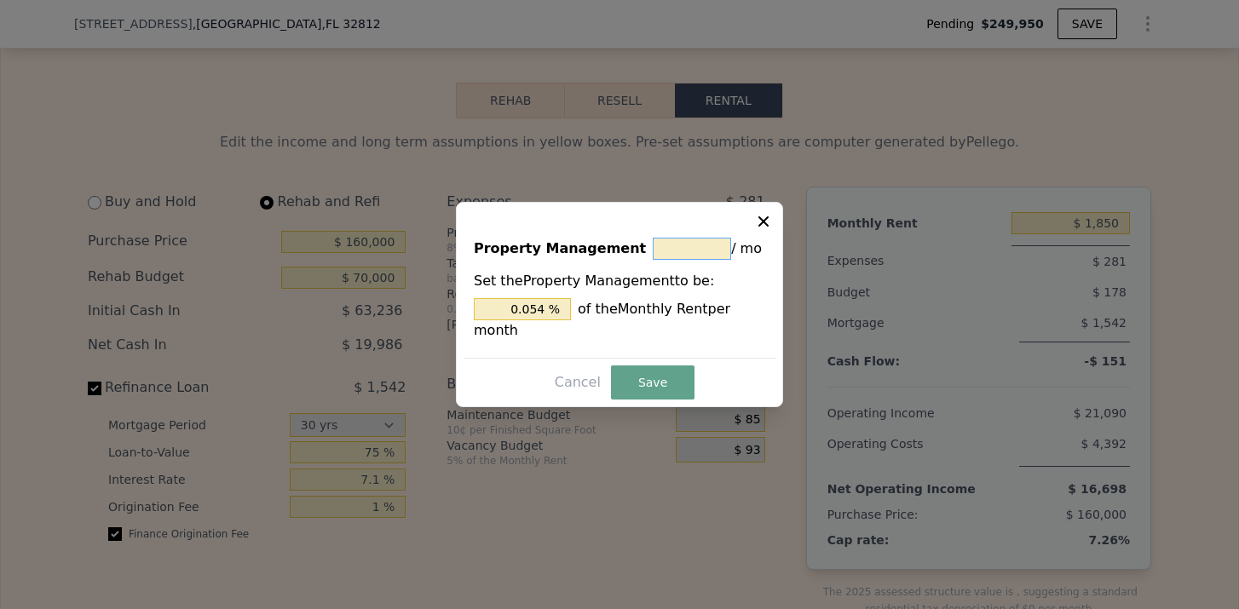
type input "$ 0"
type input "0 %"
click at [657, 389] on button "Save" at bounding box center [653, 383] width 84 height 34
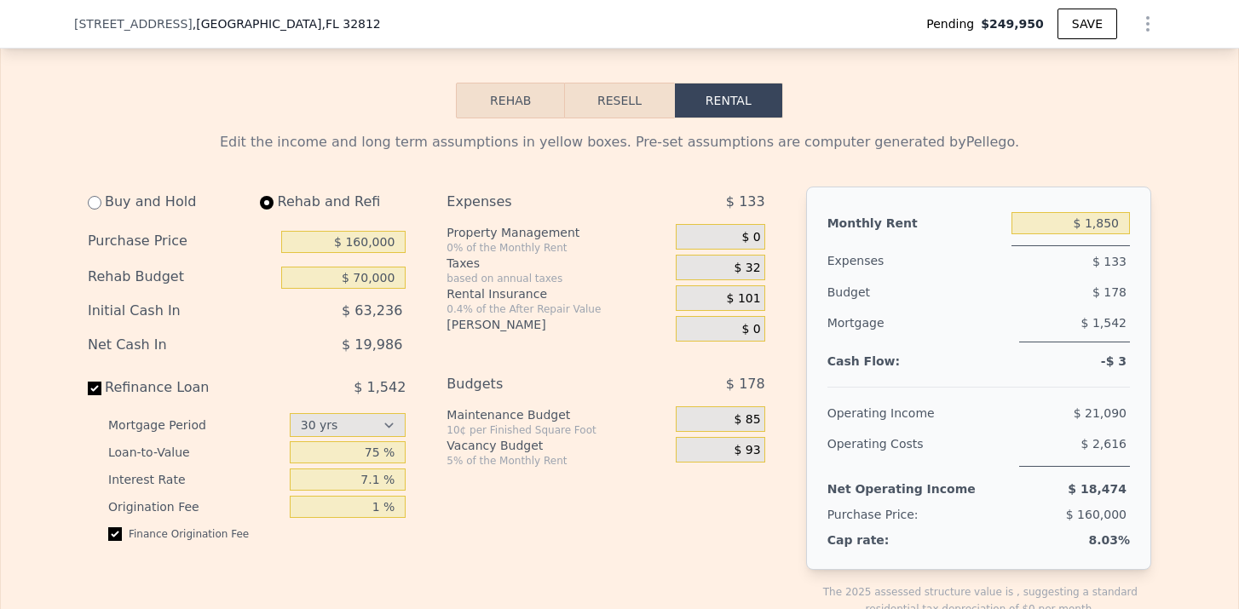
click at [753, 273] on span "$ 32" at bounding box center [748, 268] width 26 height 15
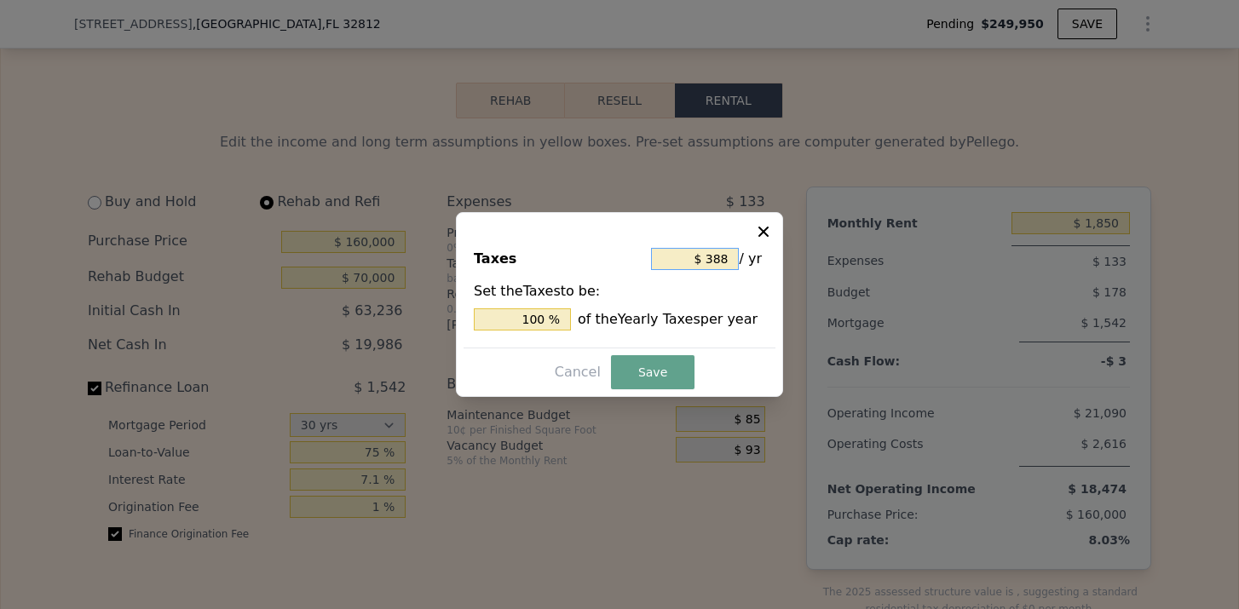
drag, startPoint x: 726, startPoint y: 258, endPoint x: 709, endPoint y: 259, distance: 17.1
click at [709, 259] on input "$ 388" at bounding box center [695, 259] width 88 height 22
type input "$ 1"
type input "0.258 %"
type input "$ 10"
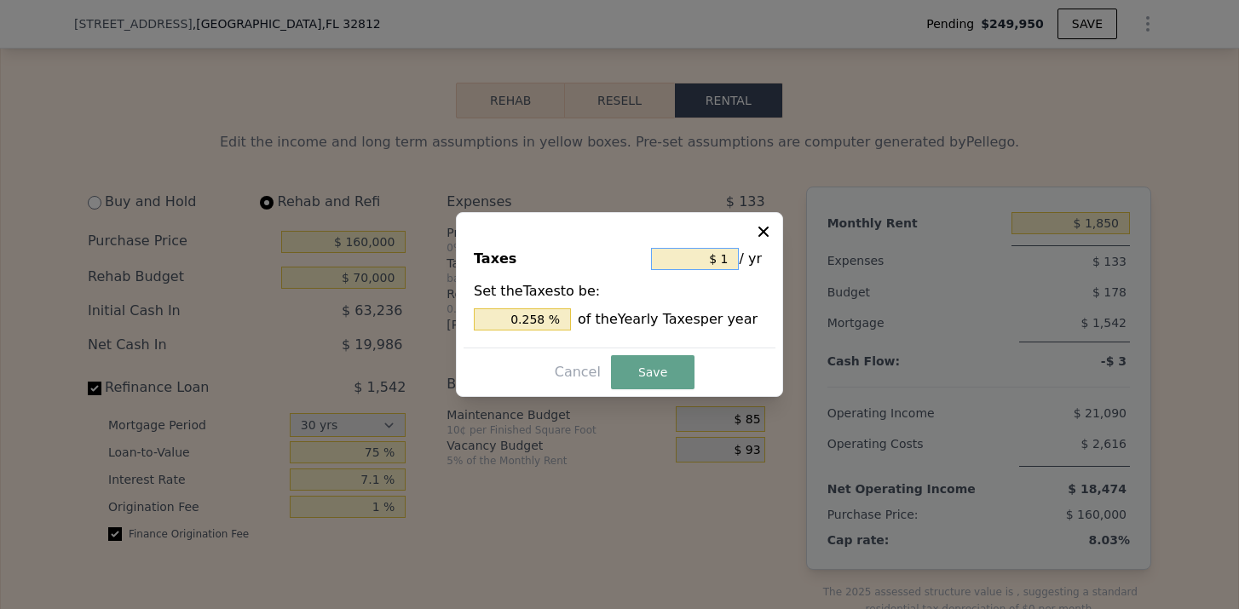
type input "2.577 %"
type input "$ 100"
type input "25.773 %"
type input "$ 1,000"
type input "257.732 %"
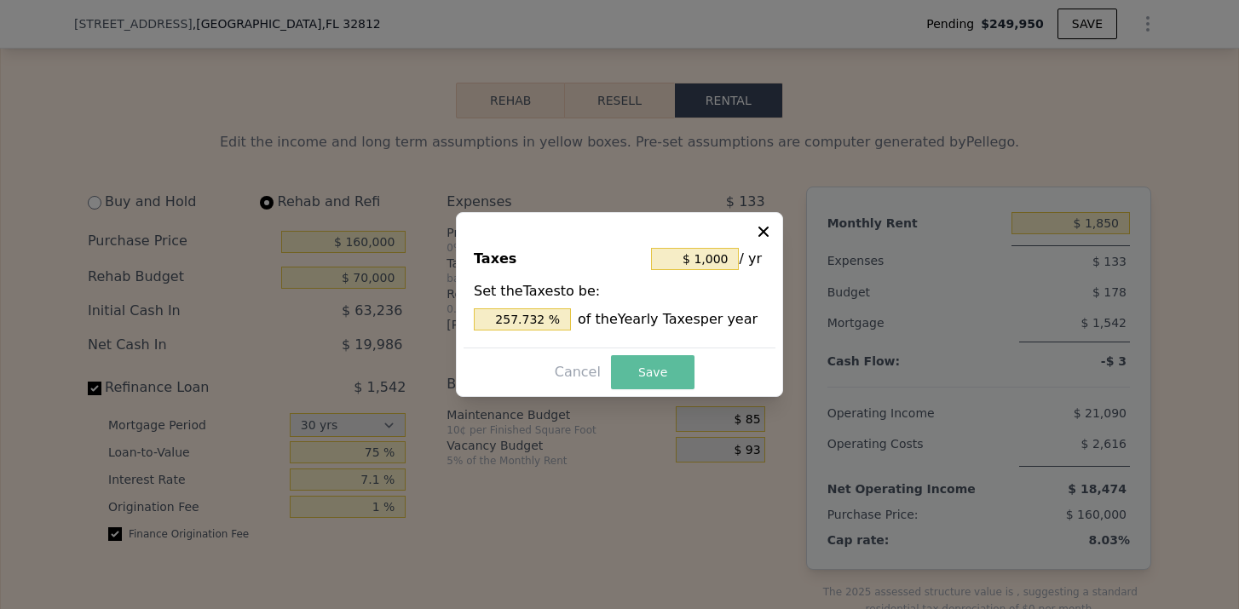
click at [668, 359] on button "Save" at bounding box center [653, 372] width 84 height 34
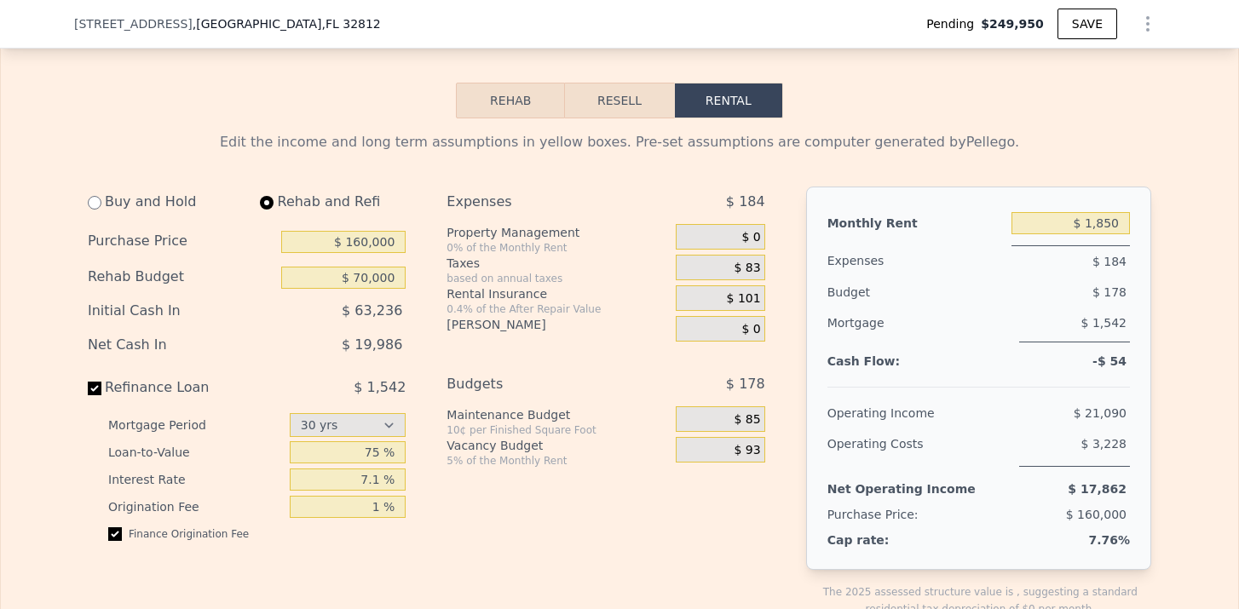
click at [752, 288] on div "$ 101" at bounding box center [720, 298] width 89 height 26
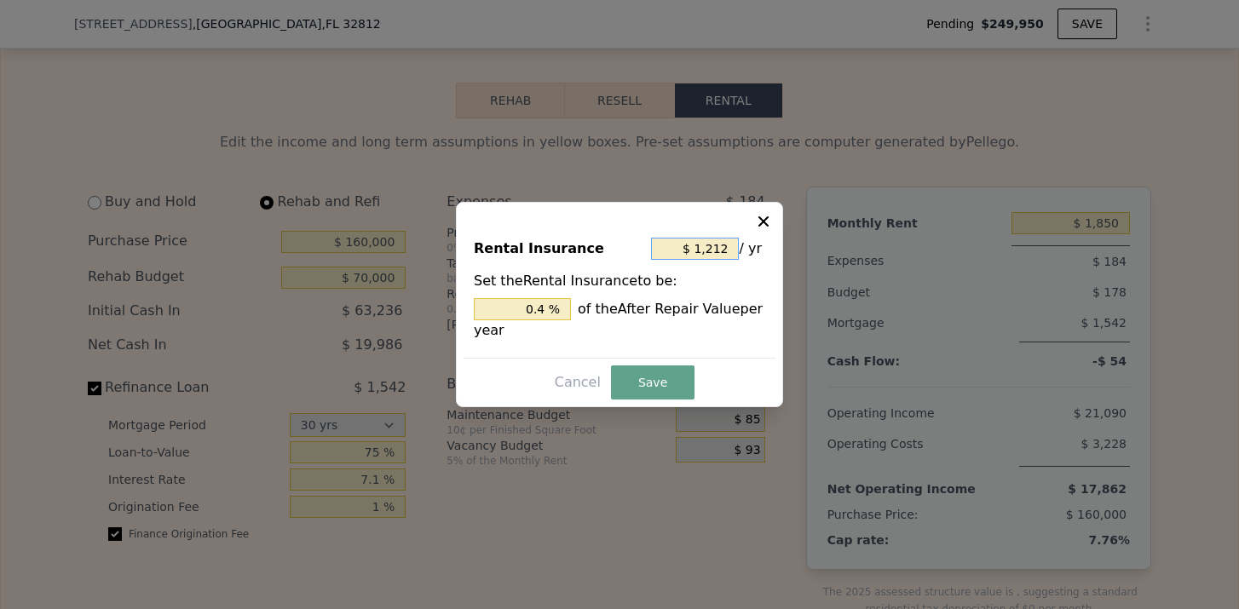
drag, startPoint x: 725, startPoint y: 250, endPoint x: 704, endPoint y: 250, distance: 21.3
click at [704, 250] on input "$ 1,212" at bounding box center [695, 249] width 88 height 22
type input "$ 1"
type input "0.000 %"
type input "$ 12"
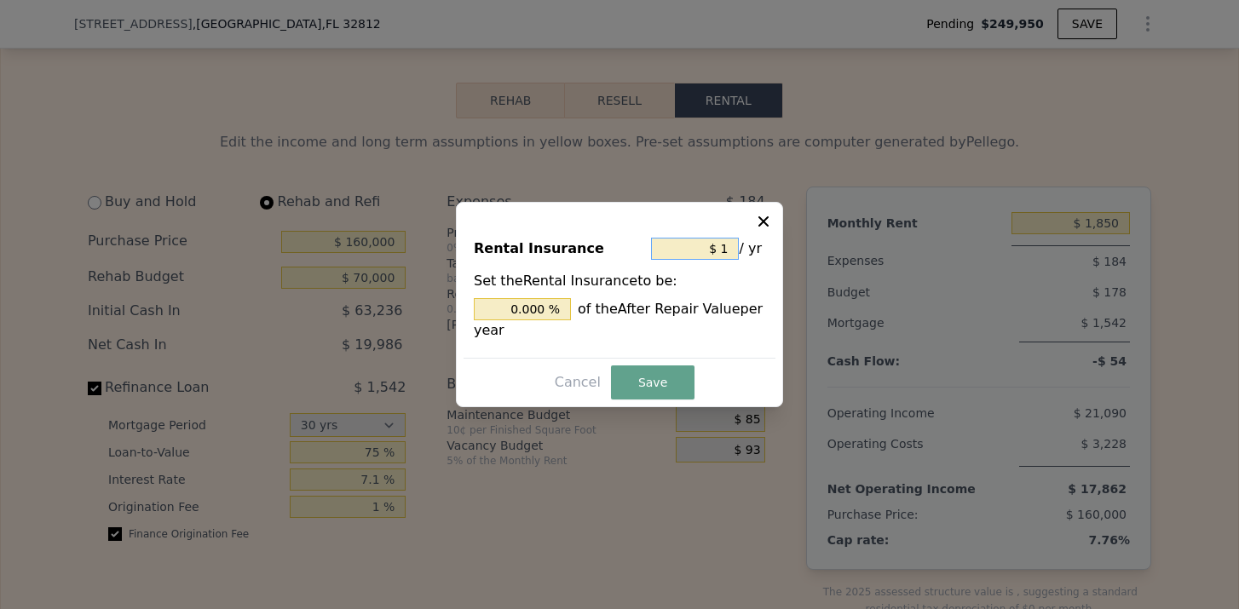
type input "0.004 %"
type input "$ 1"
type input "0.000 %"
type input "$ 2"
type input "0.001 %"
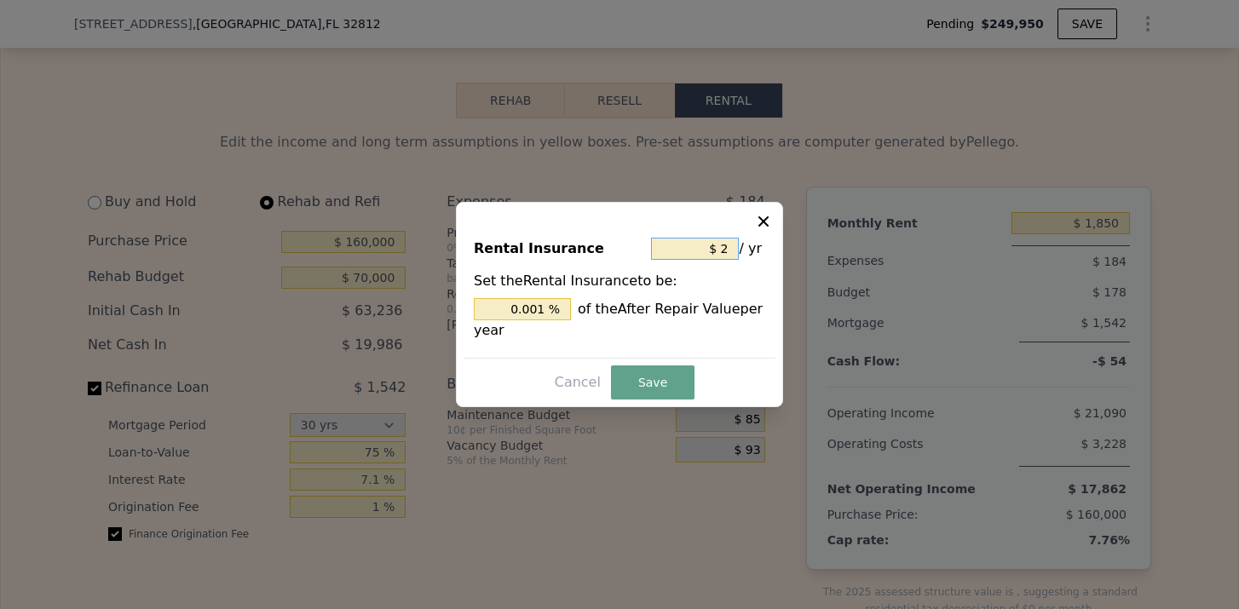
type input "$ 24"
type input "0.008 %"
type input "$ 240"
type input "0.079 %"
type input "$ 2,400"
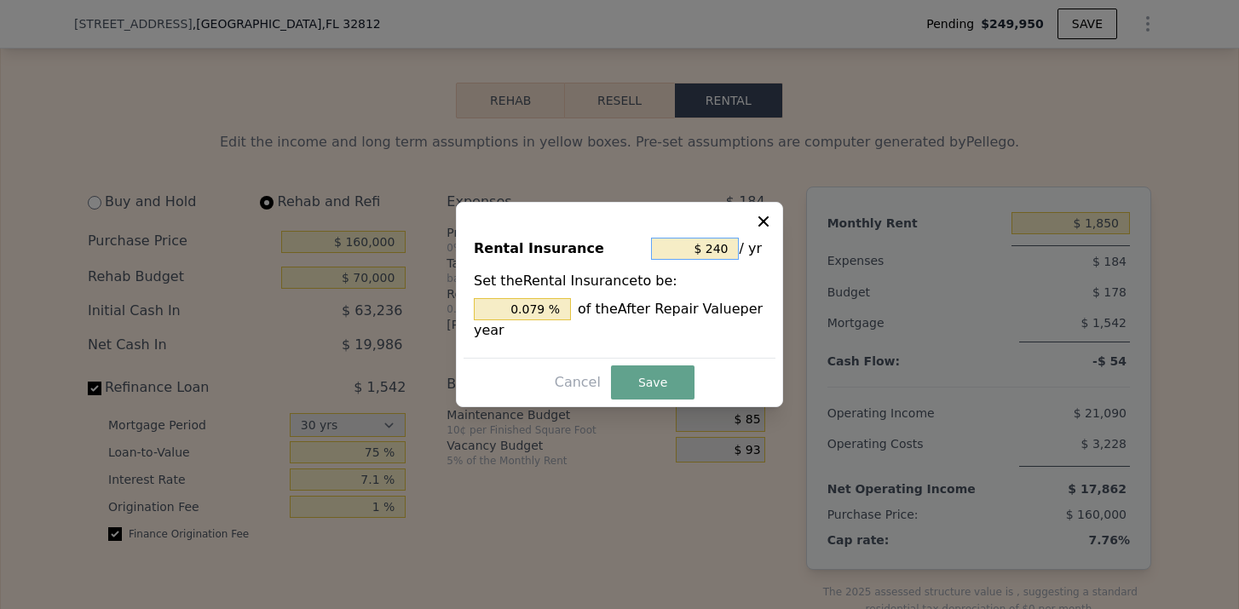
type input "0.792 %"
click at [681, 380] on button "Save" at bounding box center [653, 383] width 84 height 34
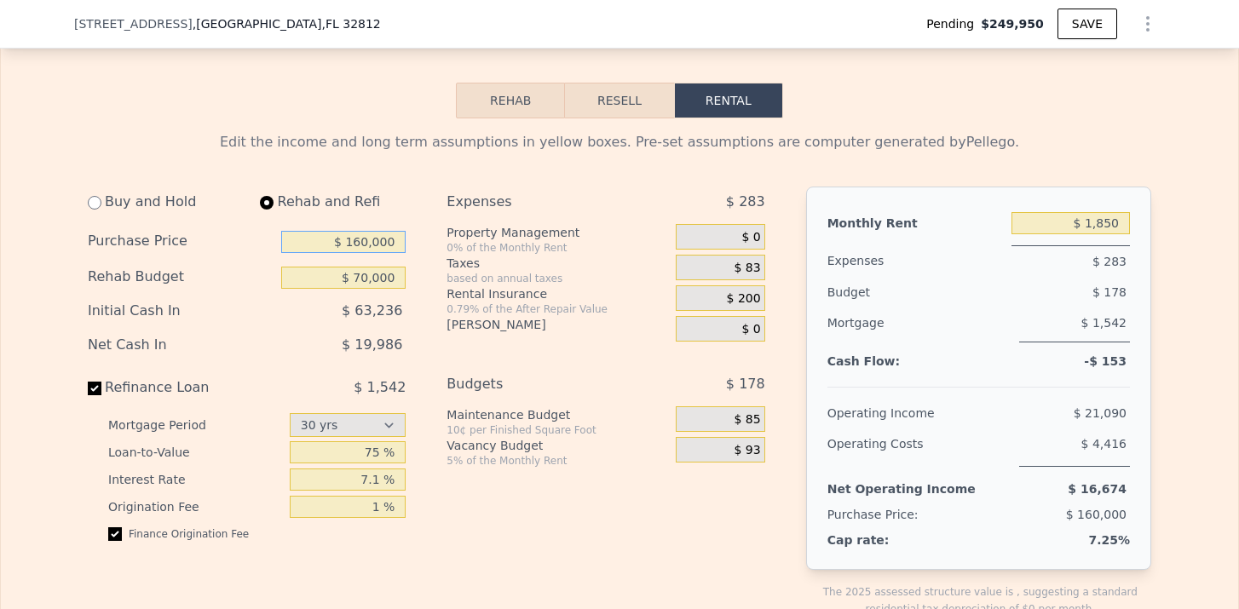
click at [362, 242] on input "$ 160,000" at bounding box center [343, 242] width 124 height 22
type input "$ 150,000"
click at [470, 355] on div "Expenses $ 283 Property Management 0% of the Monthly Rent $ 0 Taxes based on an…" at bounding box center [613, 416] width 332 height 458
click at [620, 87] on button "Resell" at bounding box center [619, 101] width 108 height 36
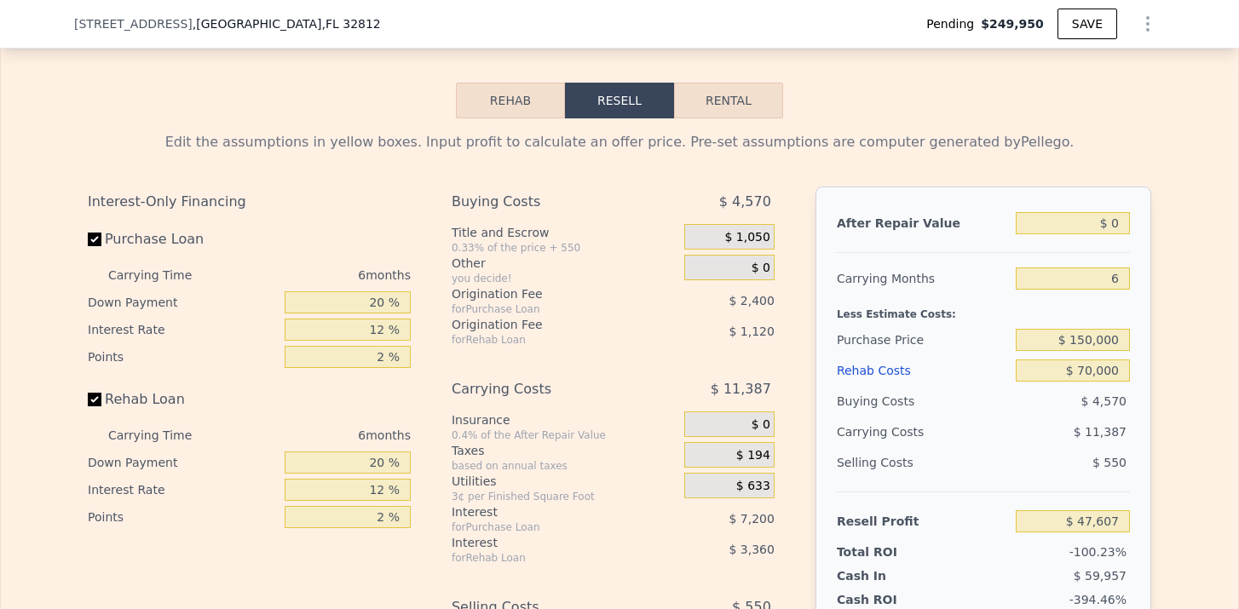
type input "-$ 236,507"
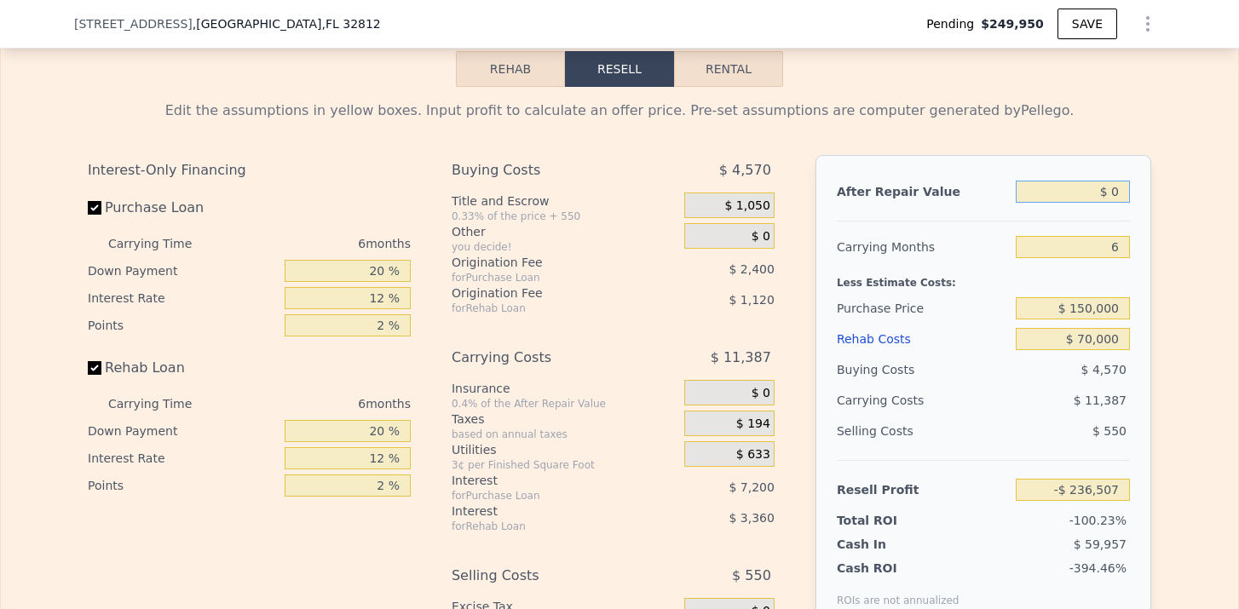
click at [1125, 191] on input "$ 0" at bounding box center [1073, 192] width 114 height 22
type input "$ 3"
type input "-$ 236,504"
type input "$ 30"
type input "-$ 236,479"
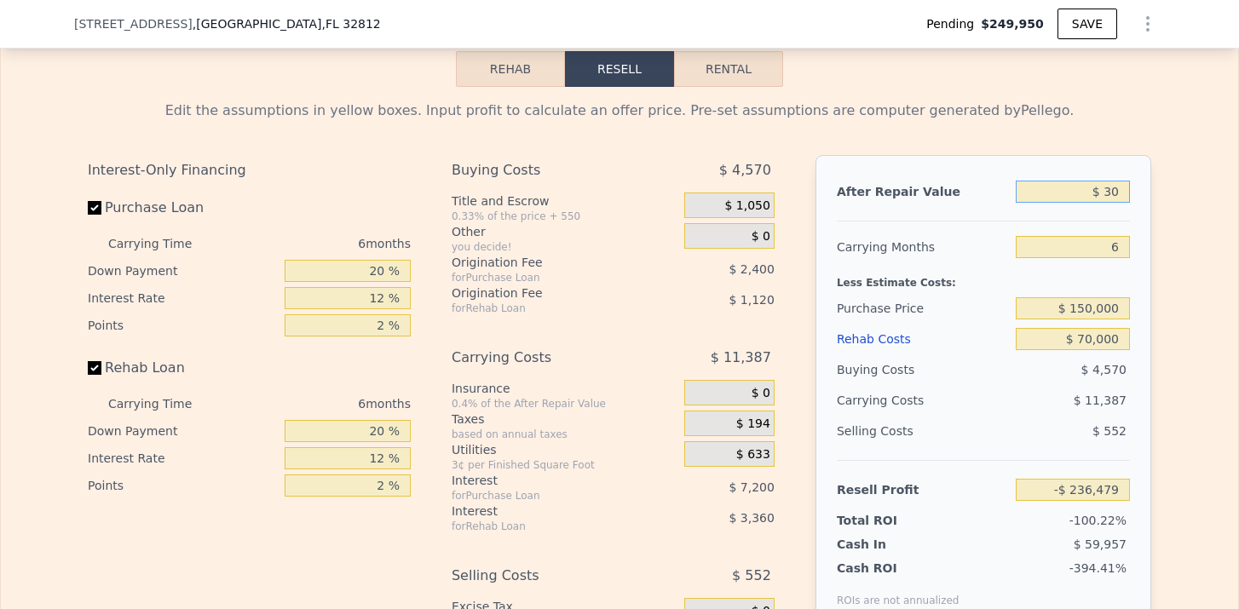
type input "$ 305"
type input "-$ 236,222"
type input "$ 3,050"
type input "-$ 233,646"
type input "$ 30,500"
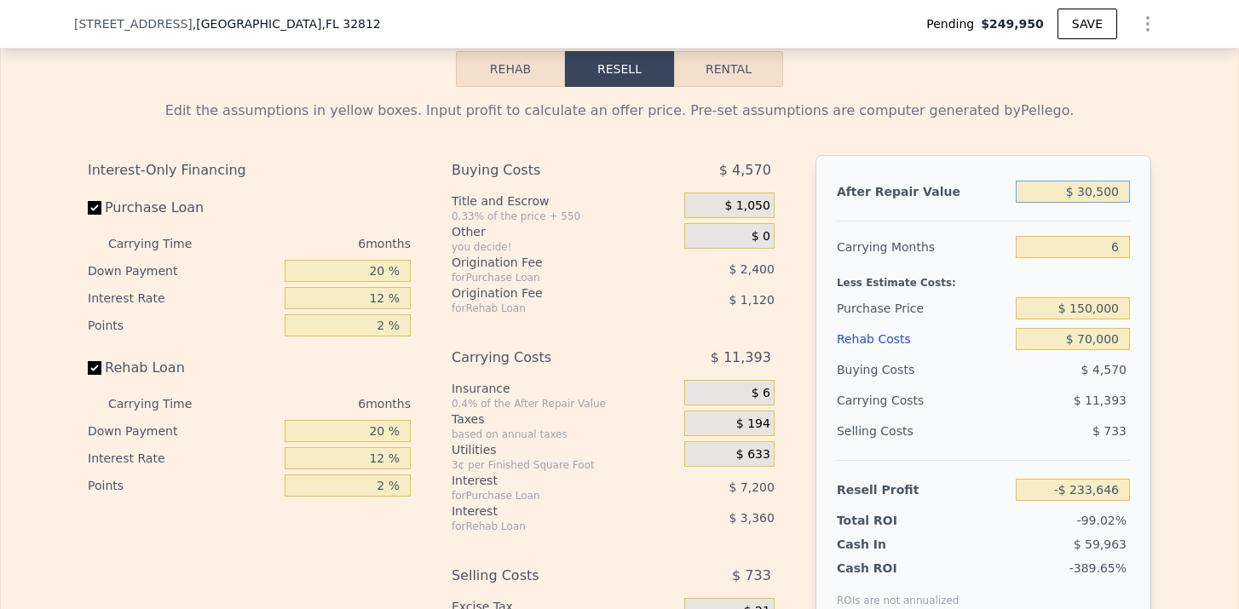
type input "-$ 207,910"
type input "$ 305,000"
type input "$ 49,482"
click at [1109, 296] on div "$ 150,000" at bounding box center [1073, 308] width 114 height 31
click at [1097, 313] on input "$ 150,000" at bounding box center [1073, 308] width 114 height 22
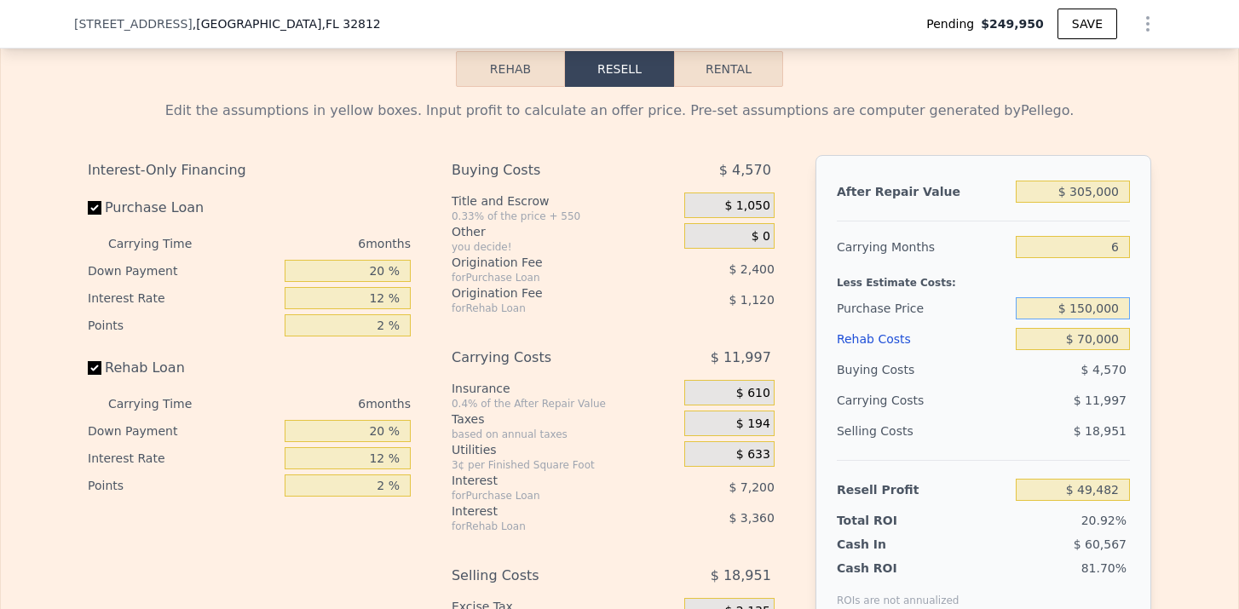
click at [1089, 308] on input "$ 150,000" at bounding box center [1073, 308] width 114 height 22
type input "$ 180,000"
type input "$ 17,463"
click at [1127, 407] on div "$ 11,997" at bounding box center [1040, 400] width 180 height 31
click at [1089, 335] on input "$ 70,000" at bounding box center [1073, 339] width 114 height 22
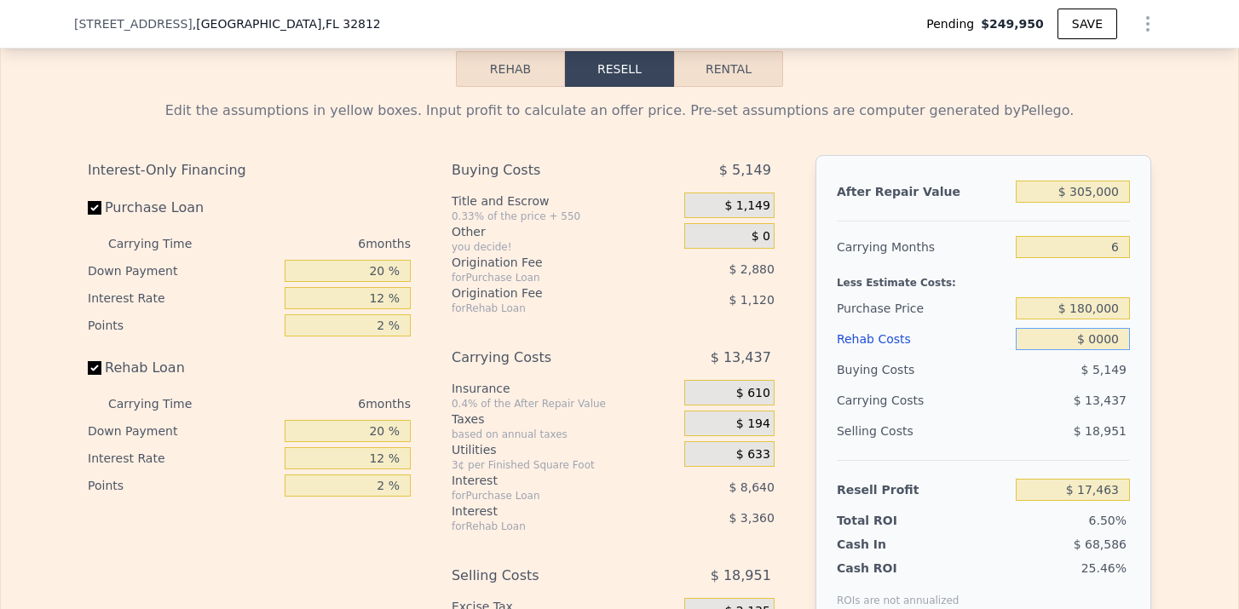
type input "$ 60,000"
type input "$ 28,103"
click at [1129, 383] on div "$ 4,989" at bounding box center [1073, 370] width 115 height 31
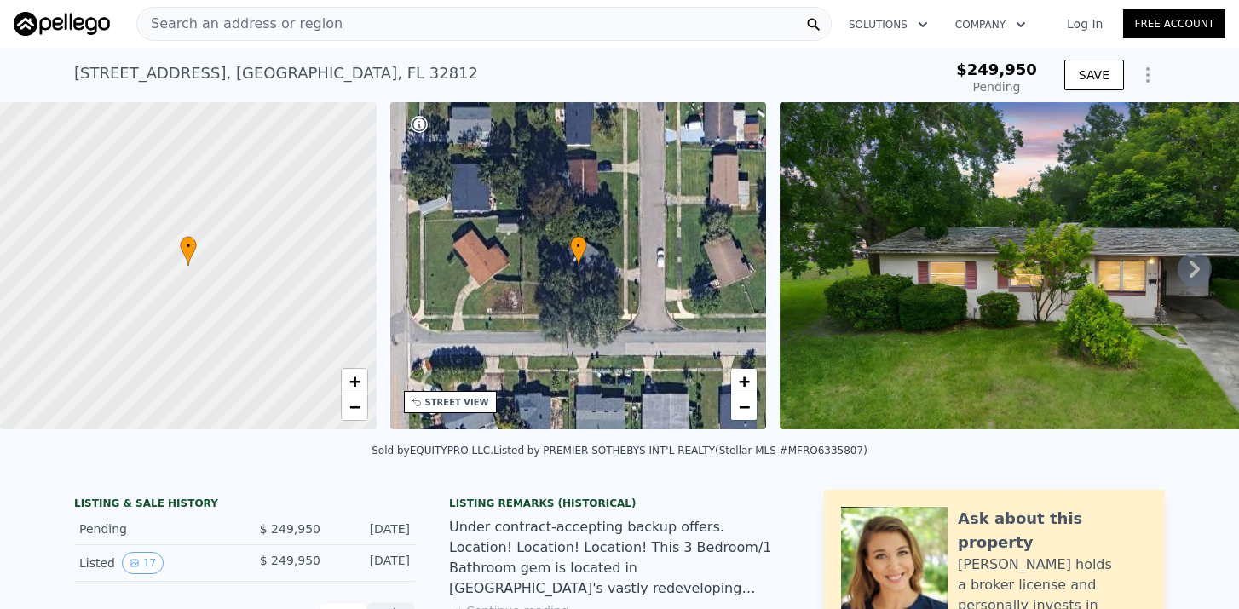
scroll to position [0, 0]
drag, startPoint x: 77, startPoint y: 76, endPoint x: 192, endPoint y: 76, distance: 115.0
click at [191, 76] on div "[STREET_ADDRESS]" at bounding box center [276, 73] width 404 height 24
copy div "[STREET_ADDRESS]"
